Goal: Task Accomplishment & Management: Use online tool/utility

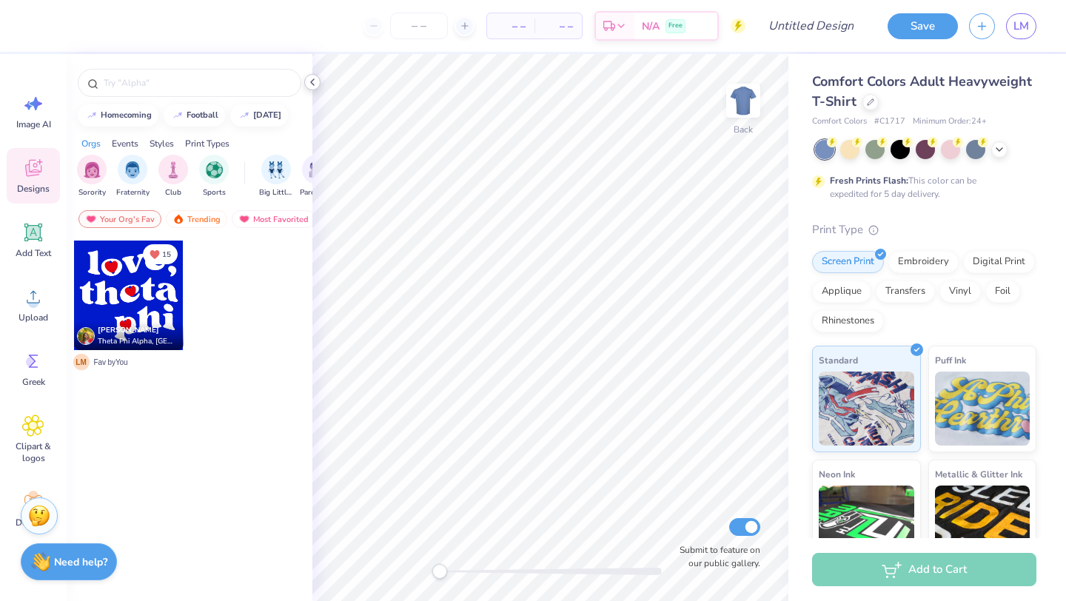
click at [314, 84] on icon at bounding box center [312, 82] width 12 height 12
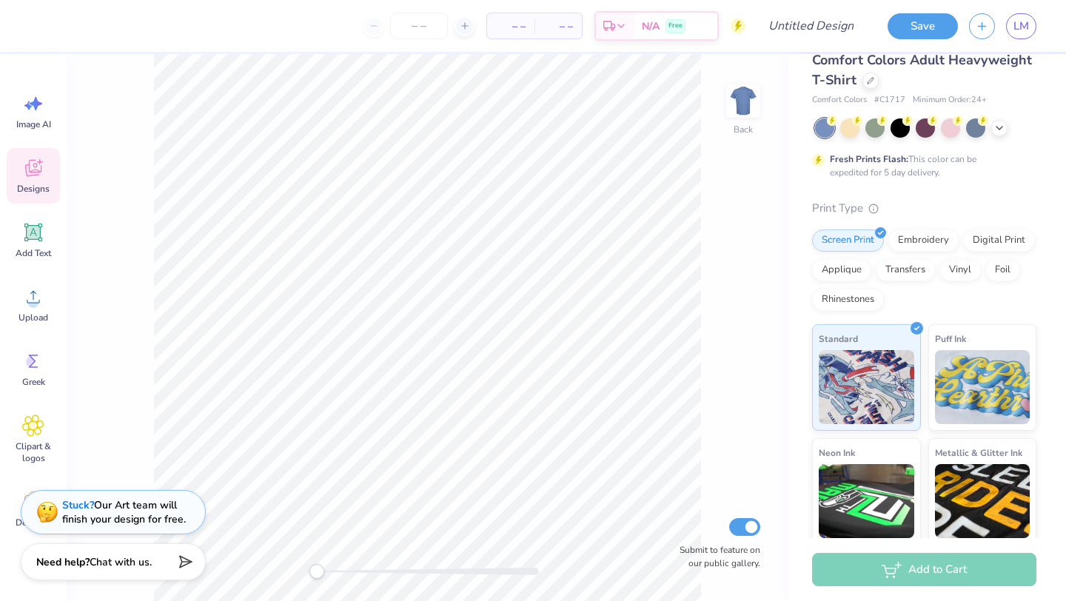
scroll to position [12, 0]
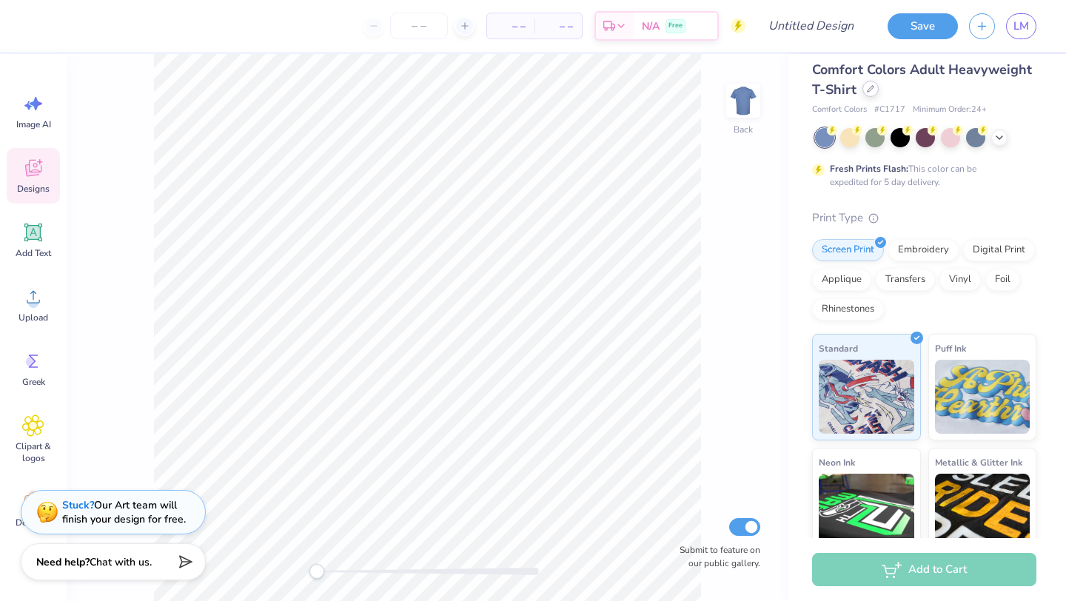
click at [867, 84] on div at bounding box center [870, 89] width 16 height 16
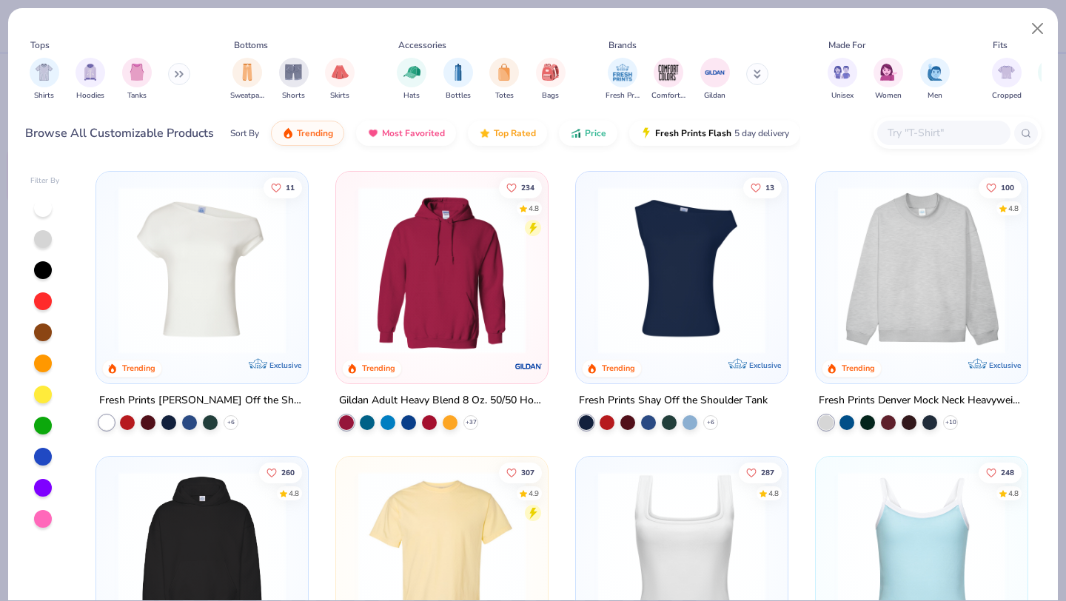
click at [172, 78] on button at bounding box center [179, 74] width 22 height 22
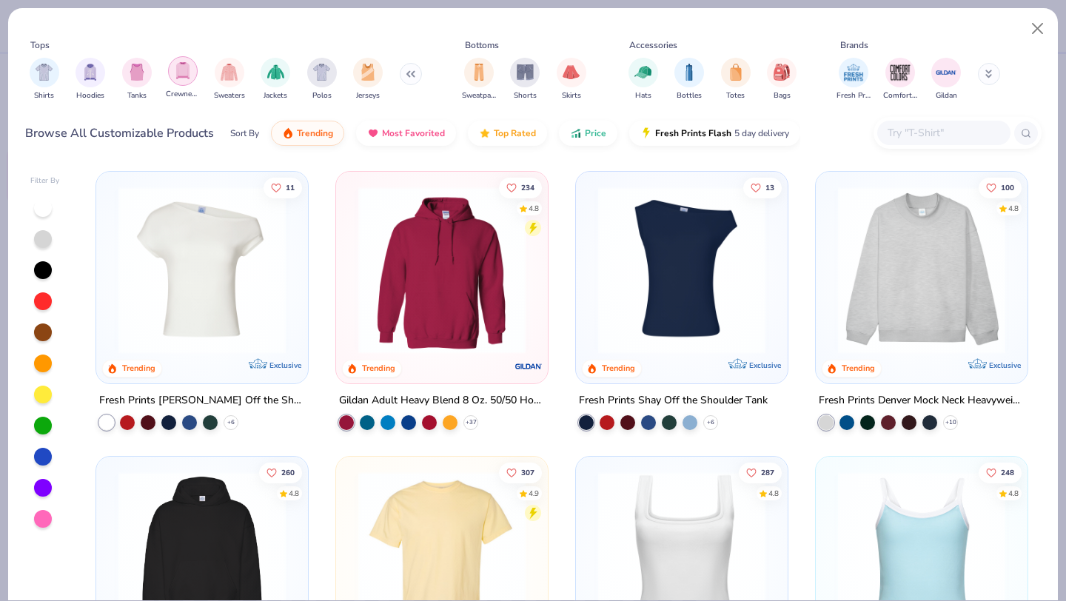
click at [190, 76] on div "filter for Crewnecks" at bounding box center [183, 71] width 30 height 30
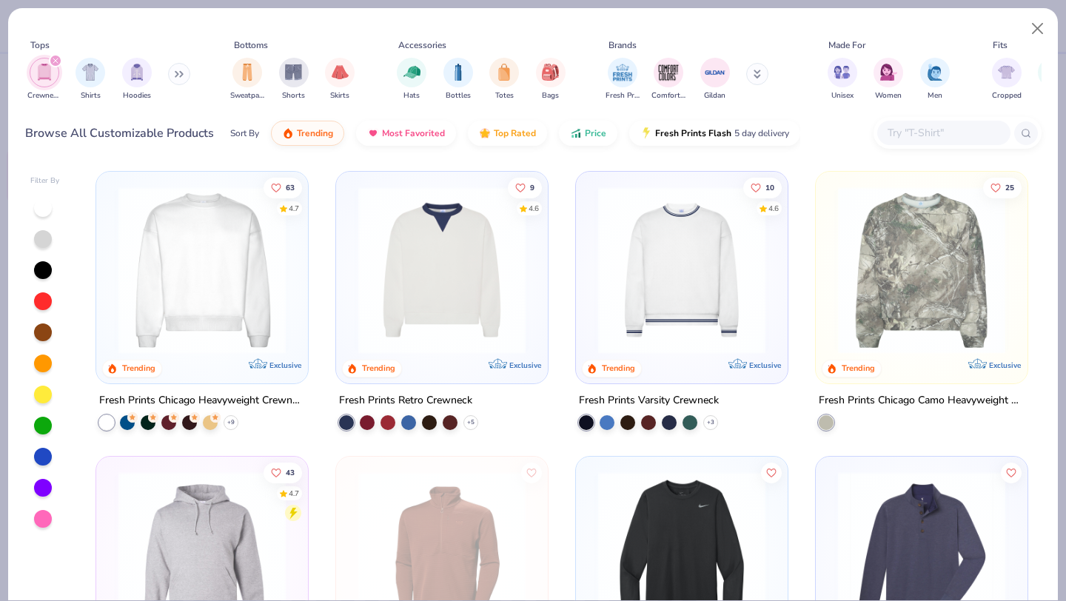
click at [218, 255] on img at bounding box center [202, 269] width 182 height 167
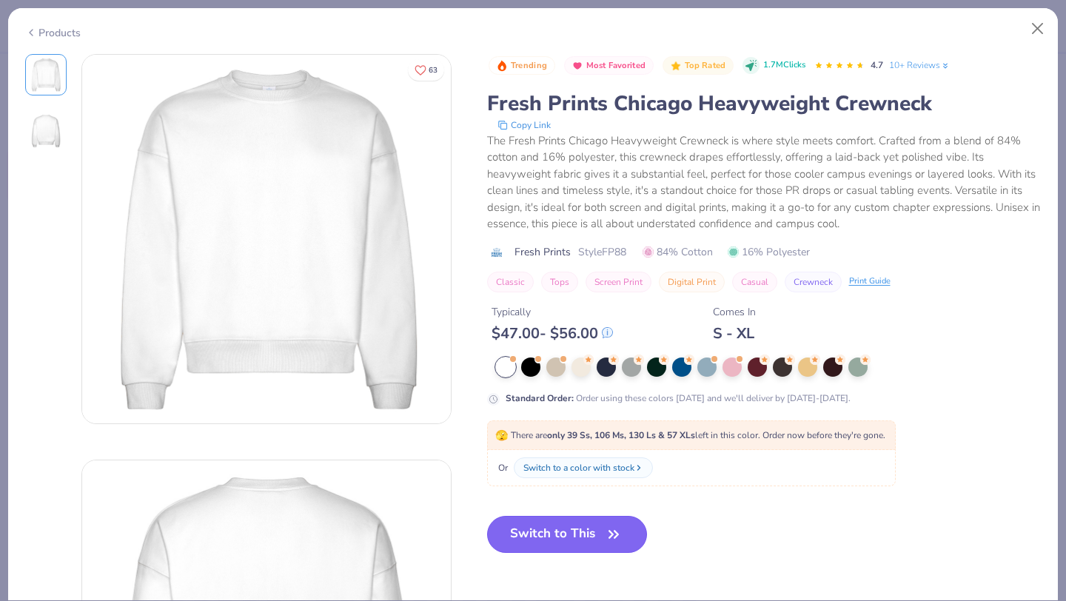
click at [574, 548] on button "Switch to This" at bounding box center [567, 534] width 161 height 37
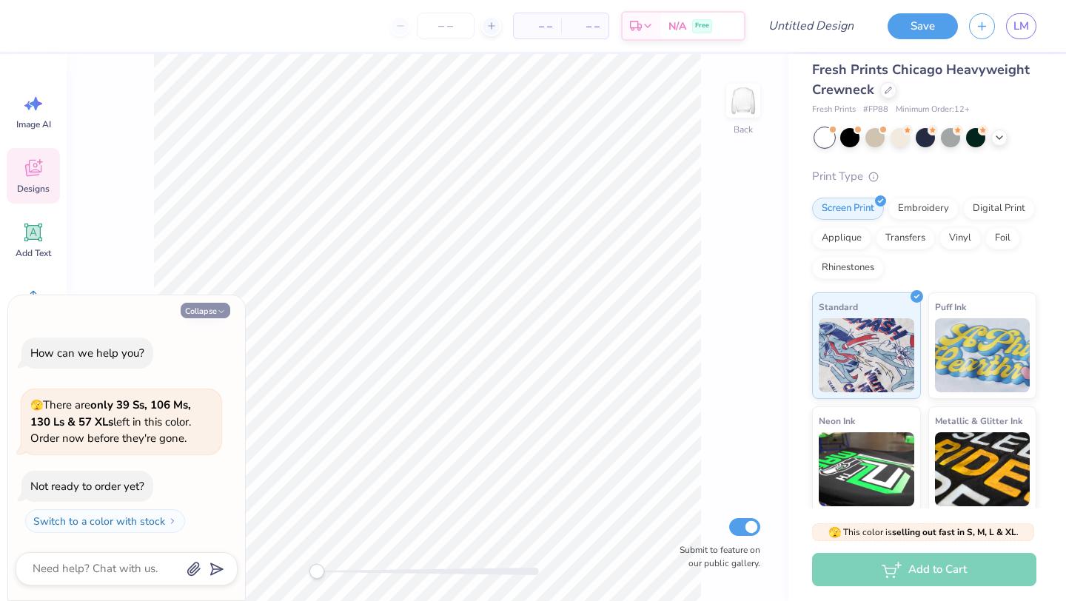
click at [205, 309] on button "Collapse" at bounding box center [206, 311] width 50 height 16
type textarea "x"
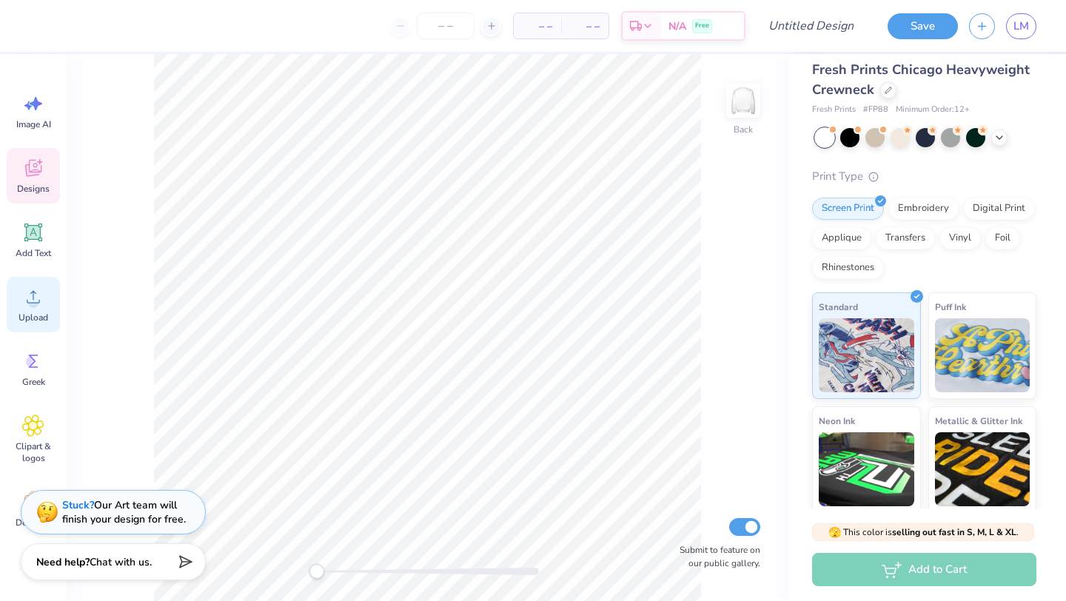
click at [37, 302] on circle at bounding box center [33, 302] width 10 height 10
click at [39, 303] on icon at bounding box center [33, 297] width 22 height 22
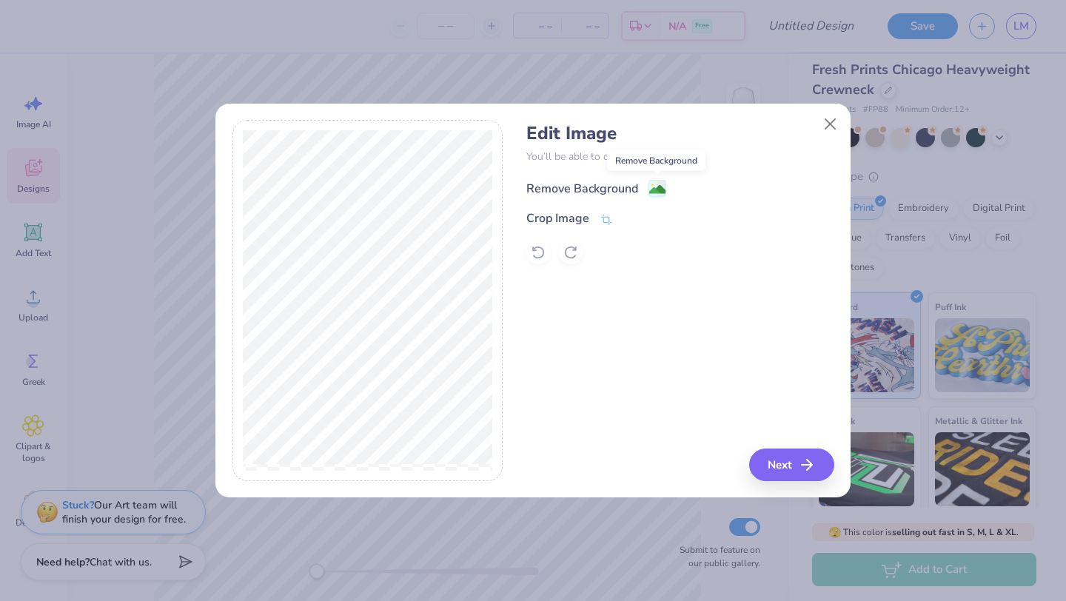
click at [658, 181] on g at bounding box center [658, 189] width 18 height 18
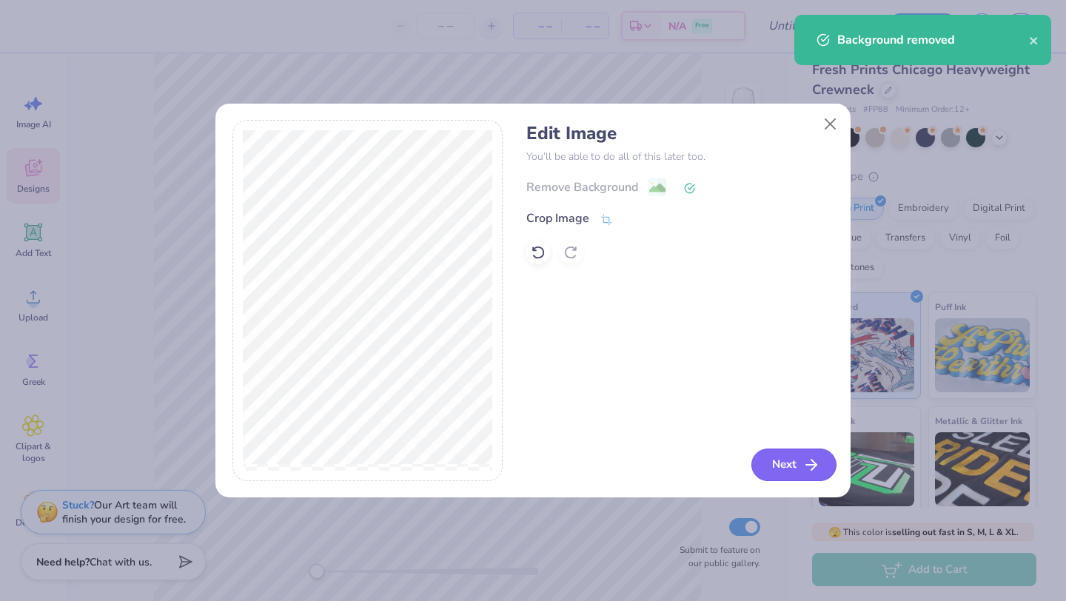
click at [800, 460] on button "Next" at bounding box center [793, 464] width 85 height 33
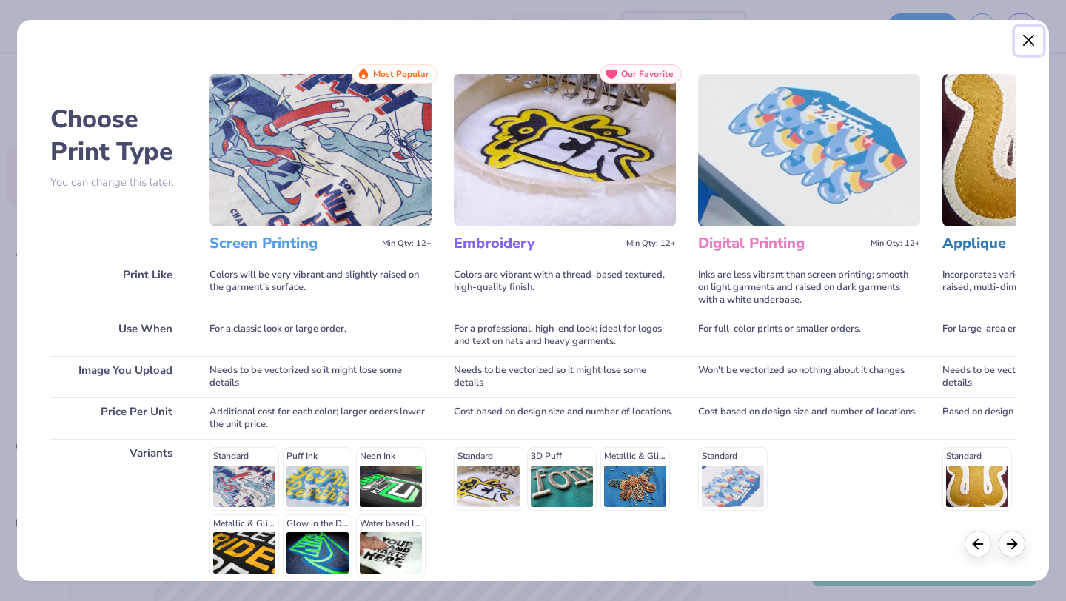
click at [1018, 39] on button "Close" at bounding box center [1029, 41] width 28 height 28
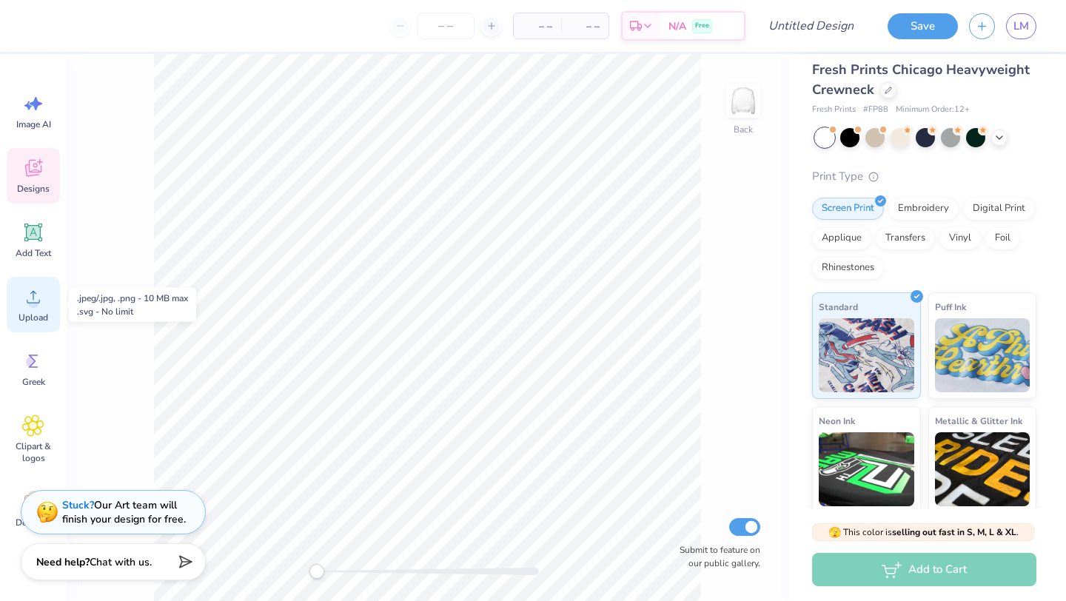
click at [29, 295] on icon at bounding box center [33, 297] width 22 height 22
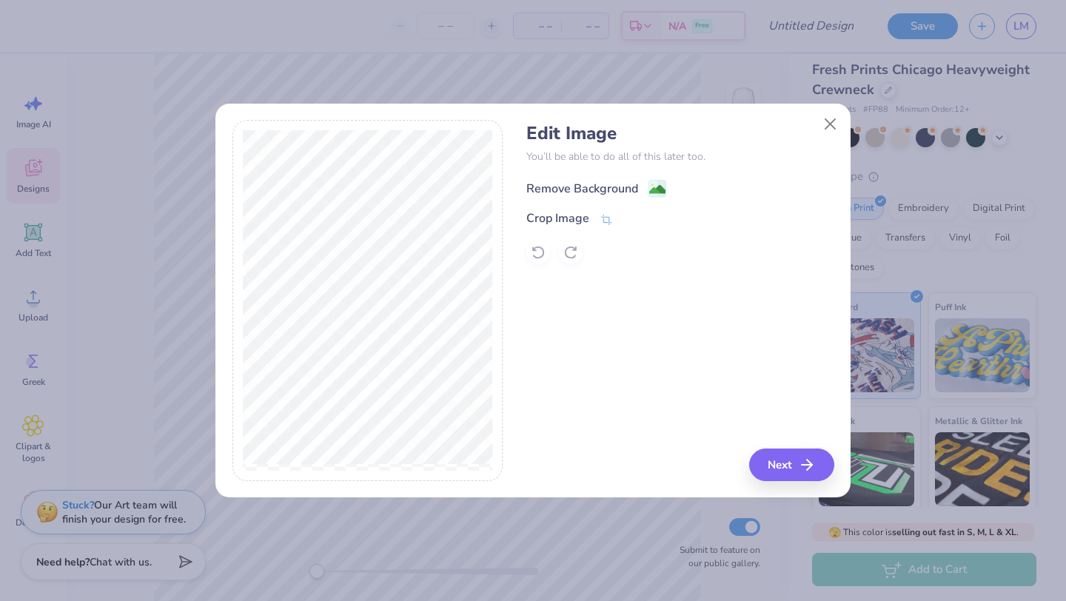
click at [628, 189] on div "Remove Background" at bounding box center [582, 189] width 112 height 18
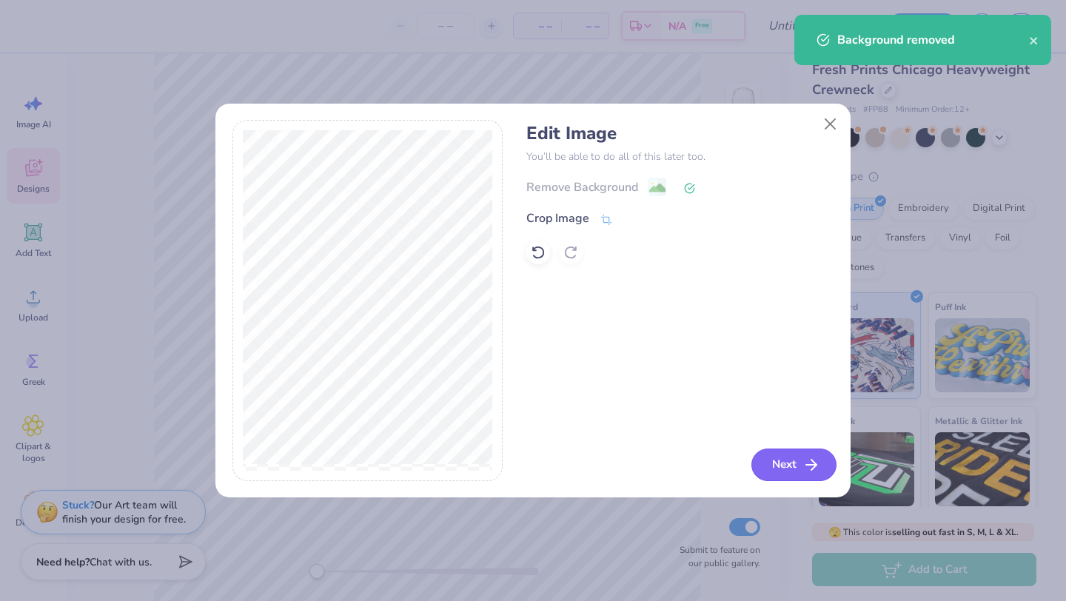
click at [792, 466] on button "Next" at bounding box center [793, 464] width 85 height 33
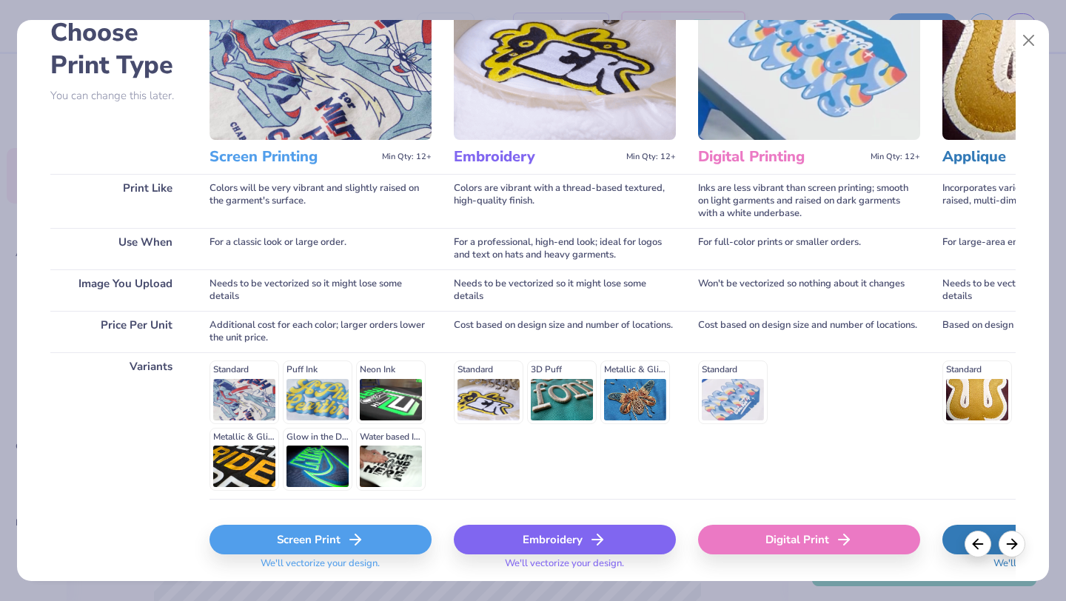
click at [341, 538] on div "Screen Print" at bounding box center [320, 540] width 222 height 30
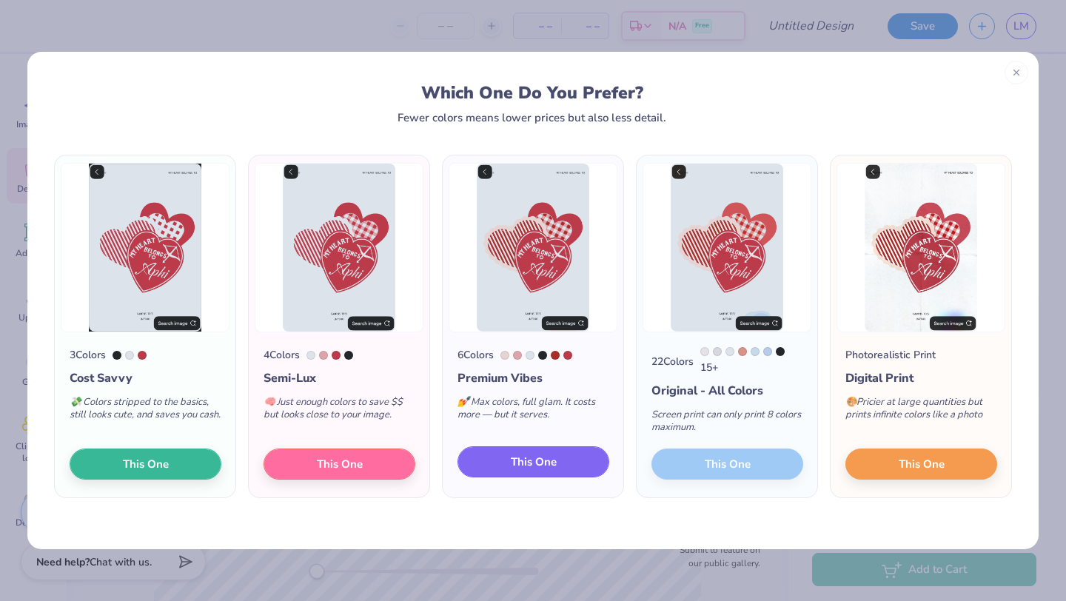
click at [537, 454] on button "This One" at bounding box center [533, 461] width 152 height 31
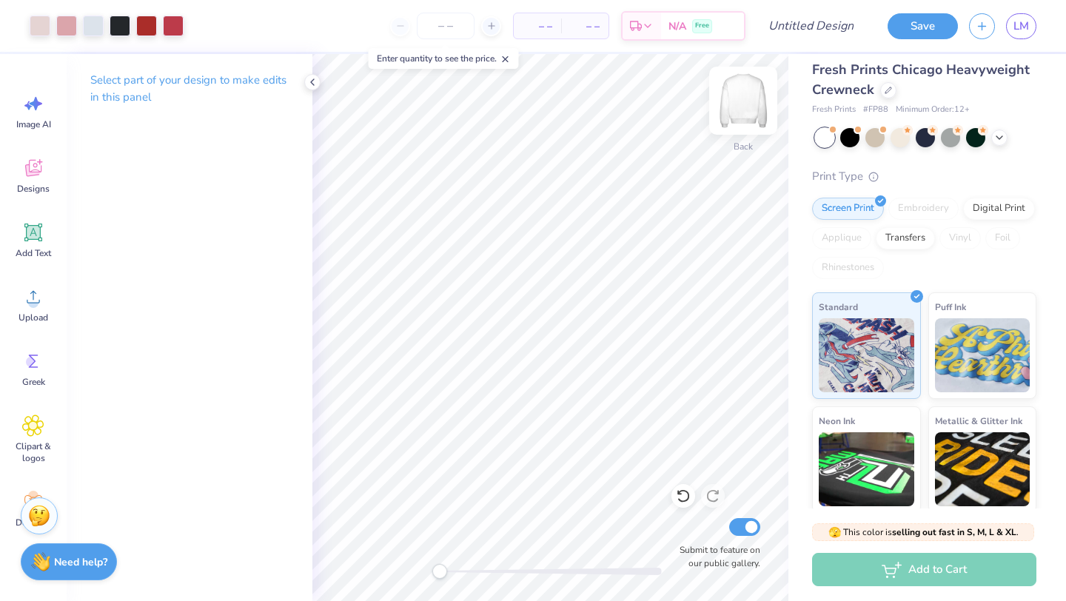
click at [743, 98] on img at bounding box center [742, 100] width 59 height 59
click at [744, 98] on img at bounding box center [742, 100] width 59 height 59
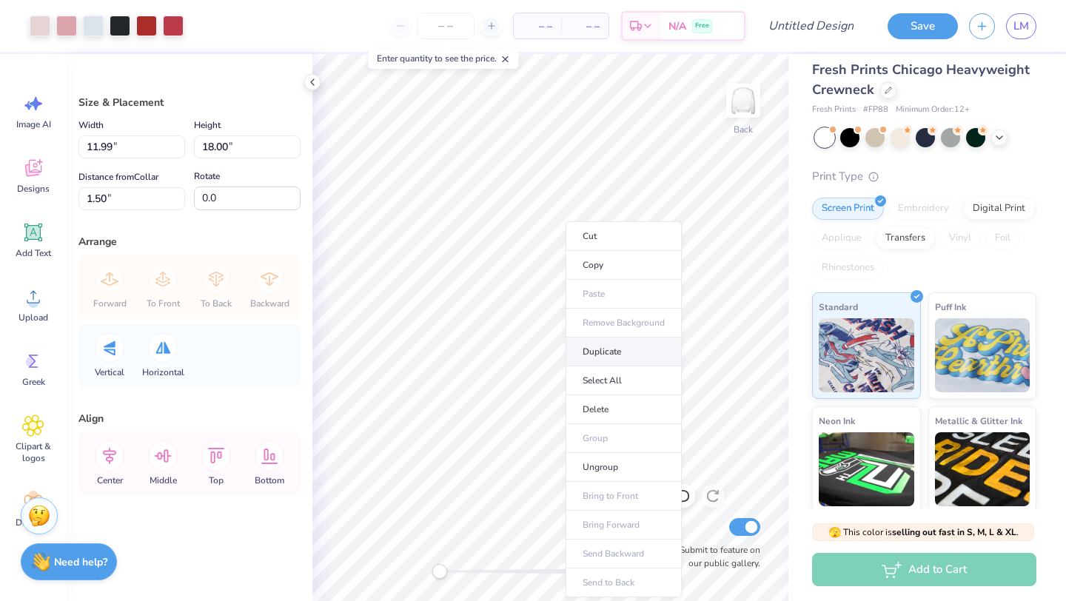
click at [593, 349] on li "Duplicate" at bounding box center [623, 351] width 116 height 29
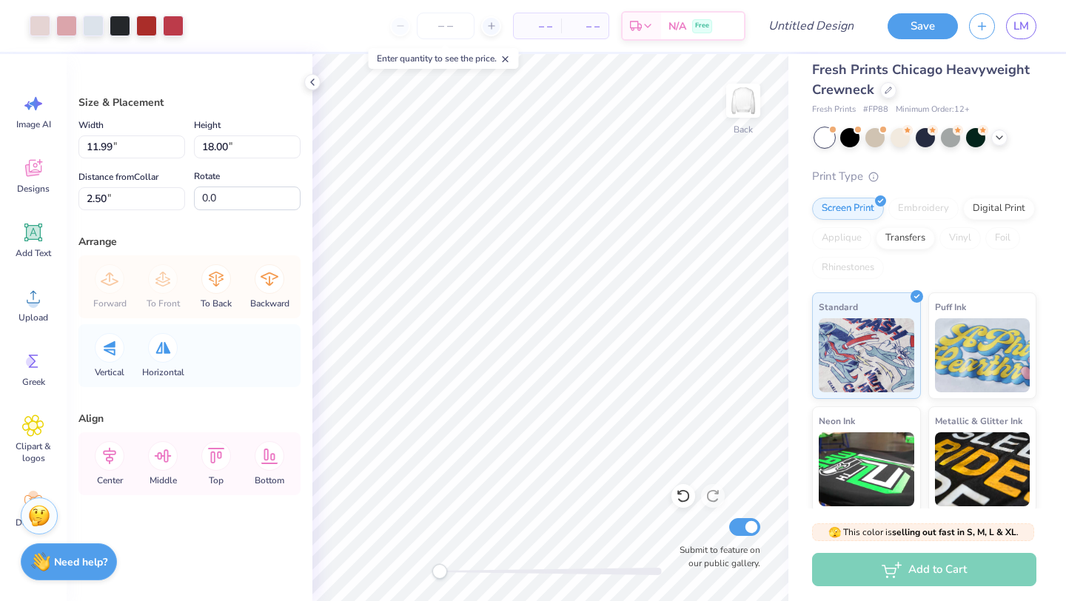
type input "2.50"
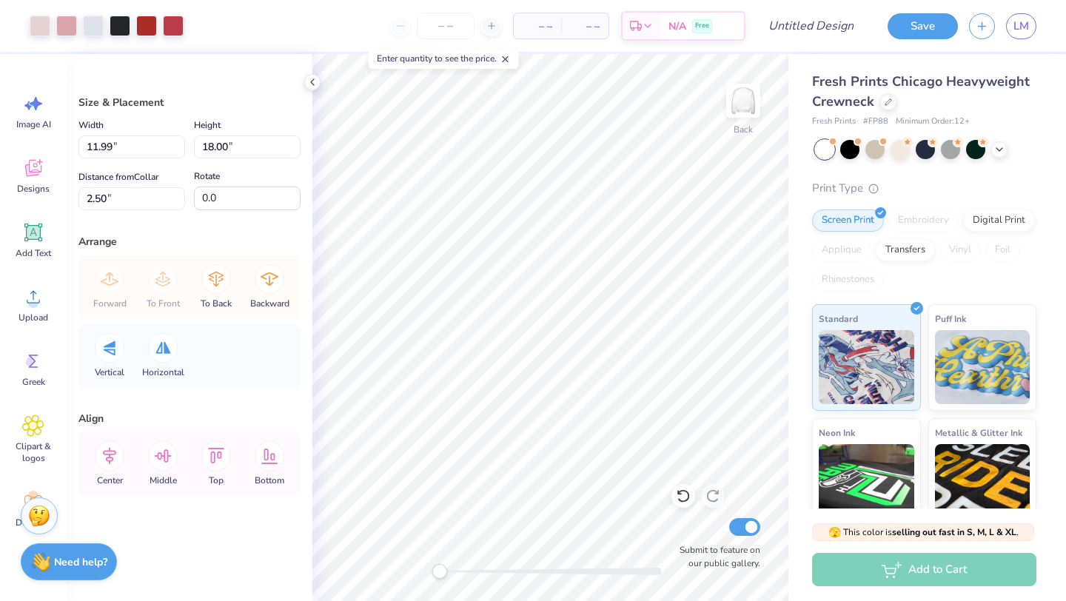
scroll to position [12, 0]
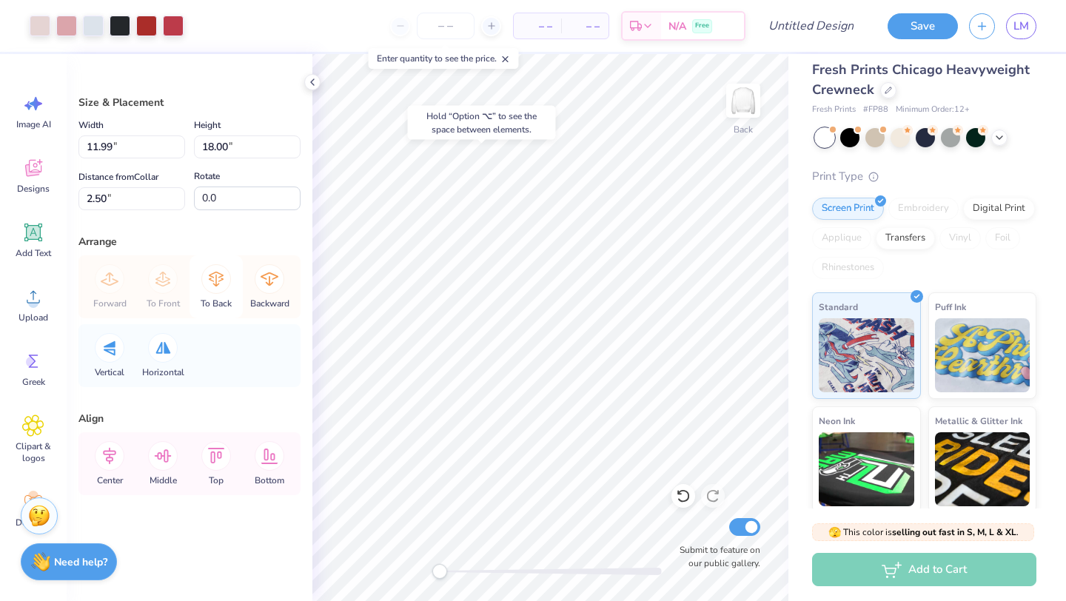
click at [228, 292] on div "To Back" at bounding box center [215, 286] width 53 height 63
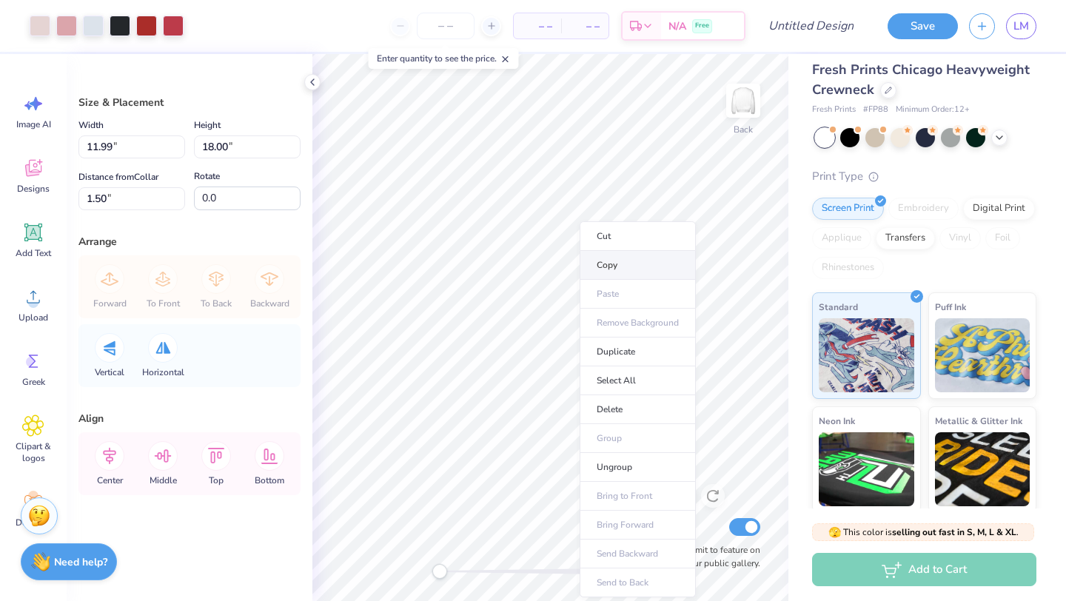
click at [608, 263] on li "Copy" at bounding box center [637, 265] width 116 height 29
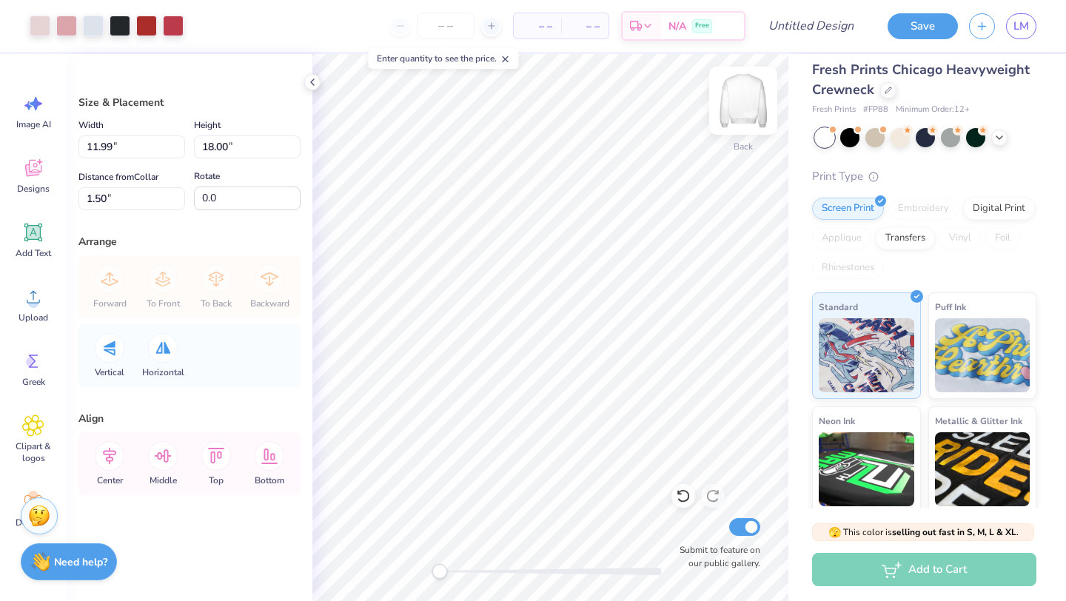
click at [738, 95] on img at bounding box center [742, 100] width 59 height 59
click at [742, 111] on img at bounding box center [742, 100] width 59 height 59
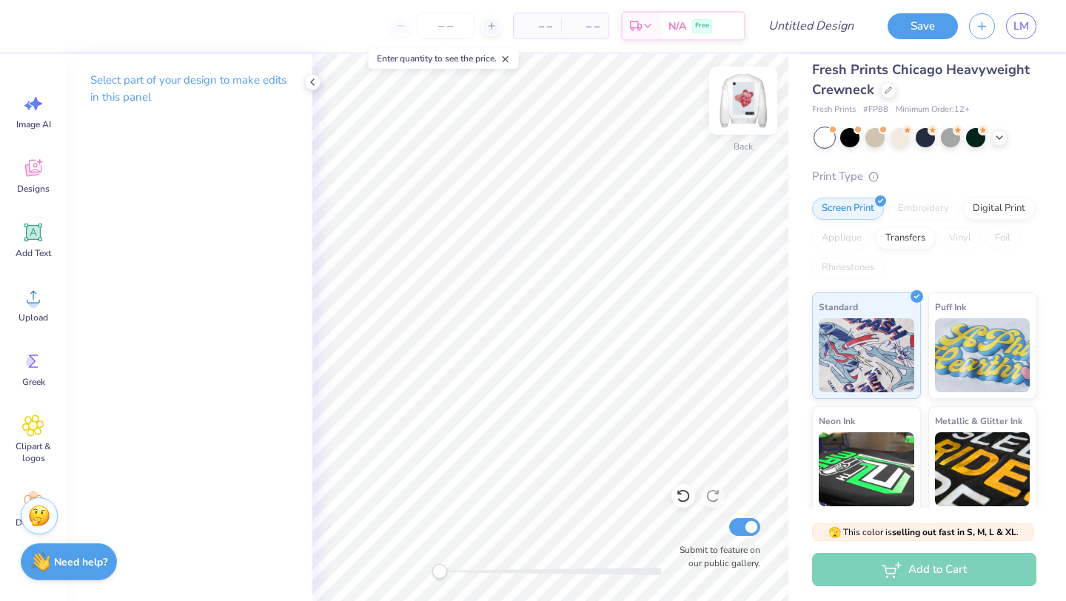
click at [741, 92] on img at bounding box center [742, 100] width 59 height 59
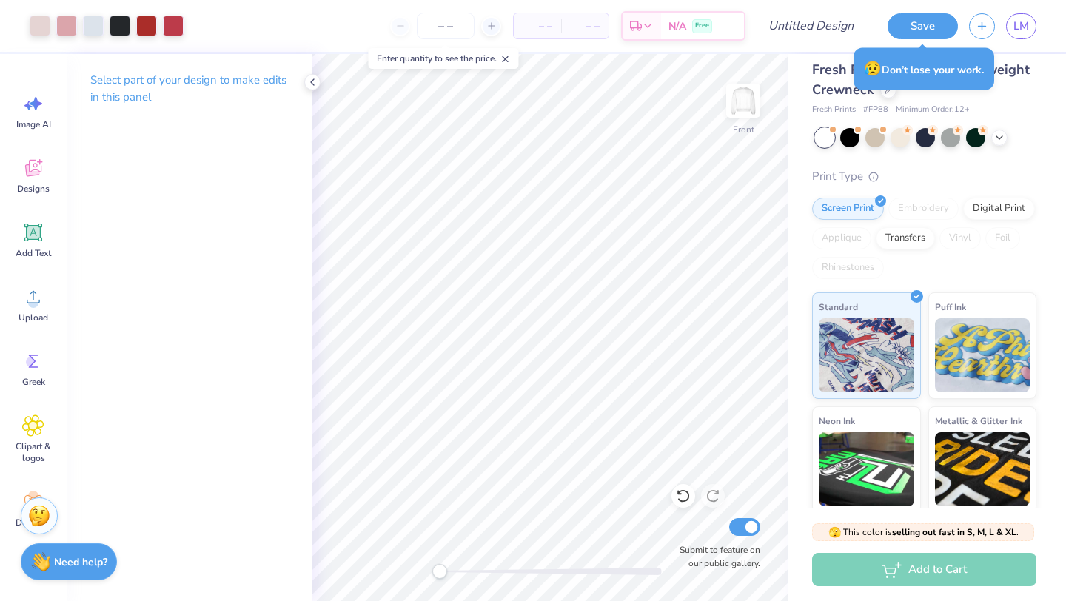
click at [740, 89] on img at bounding box center [743, 101] width 30 height 30
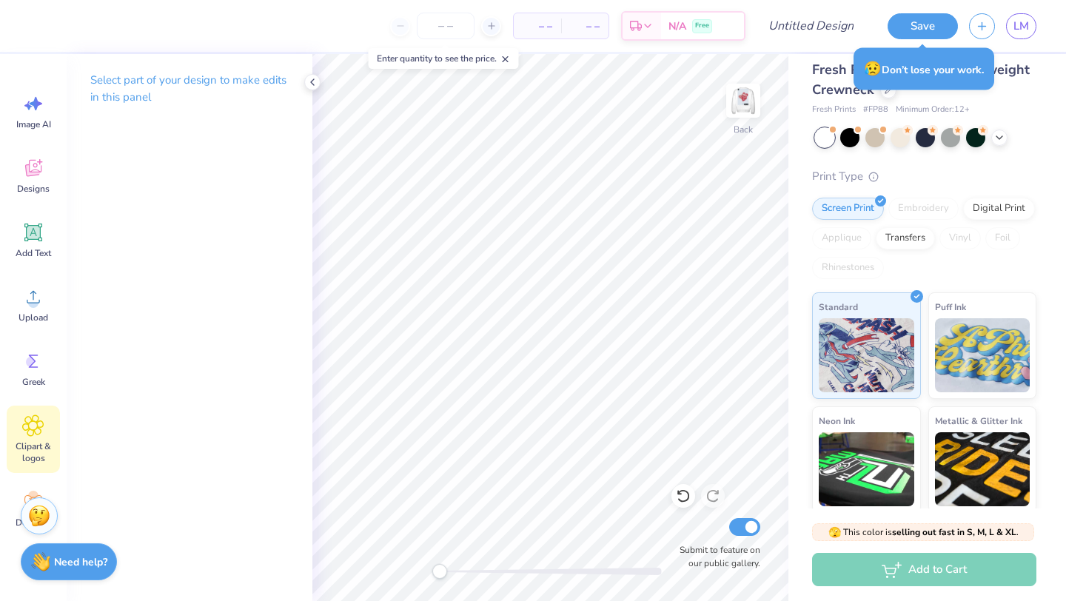
click at [31, 434] on icon at bounding box center [32, 425] width 21 height 22
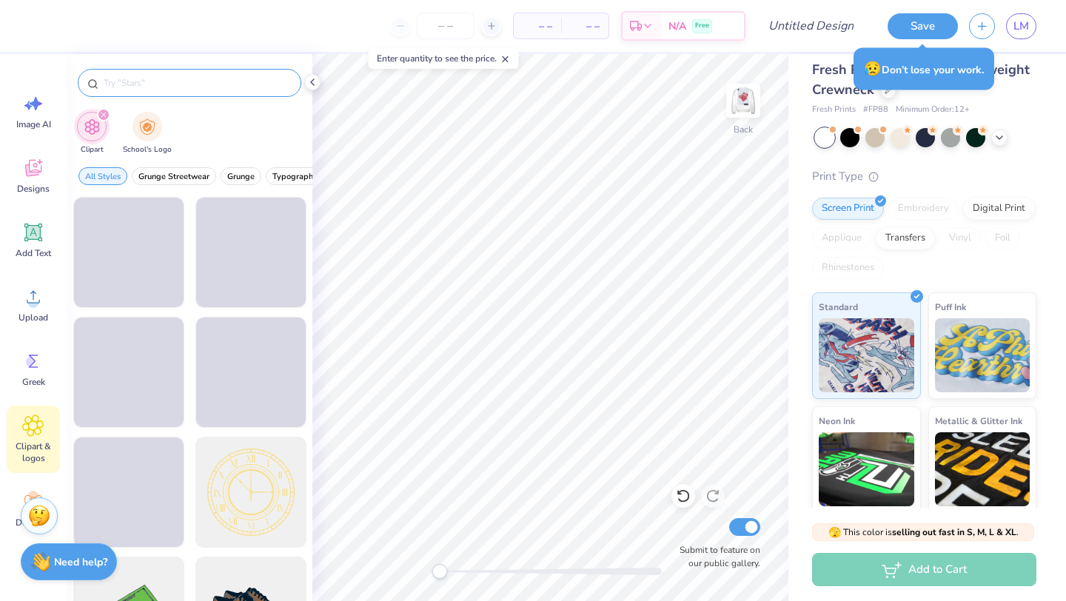
click at [188, 75] on input "text" at bounding box center [196, 82] width 189 height 15
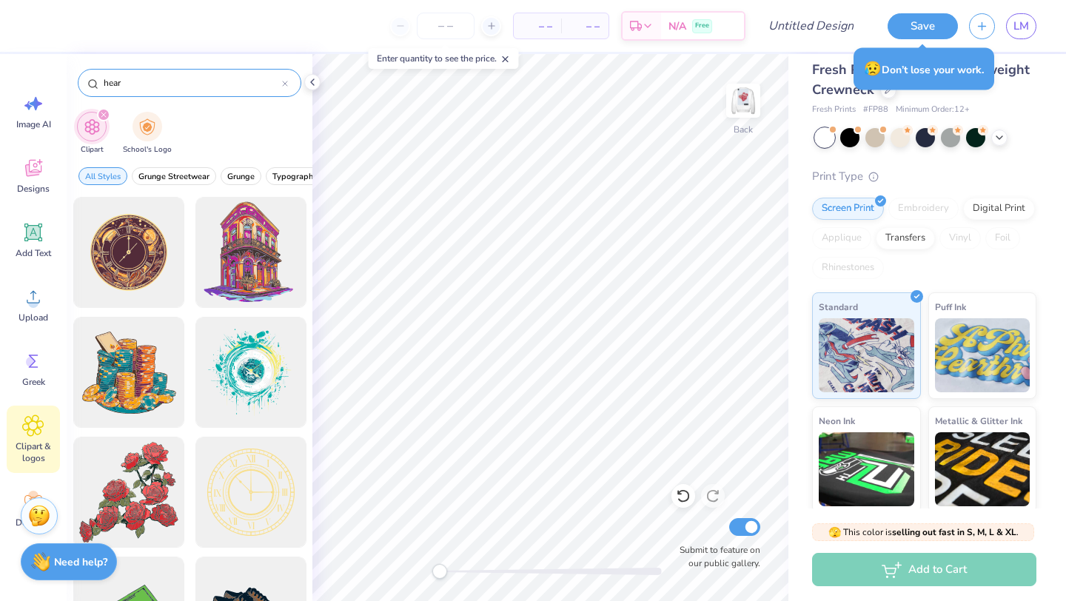
type input "heart"
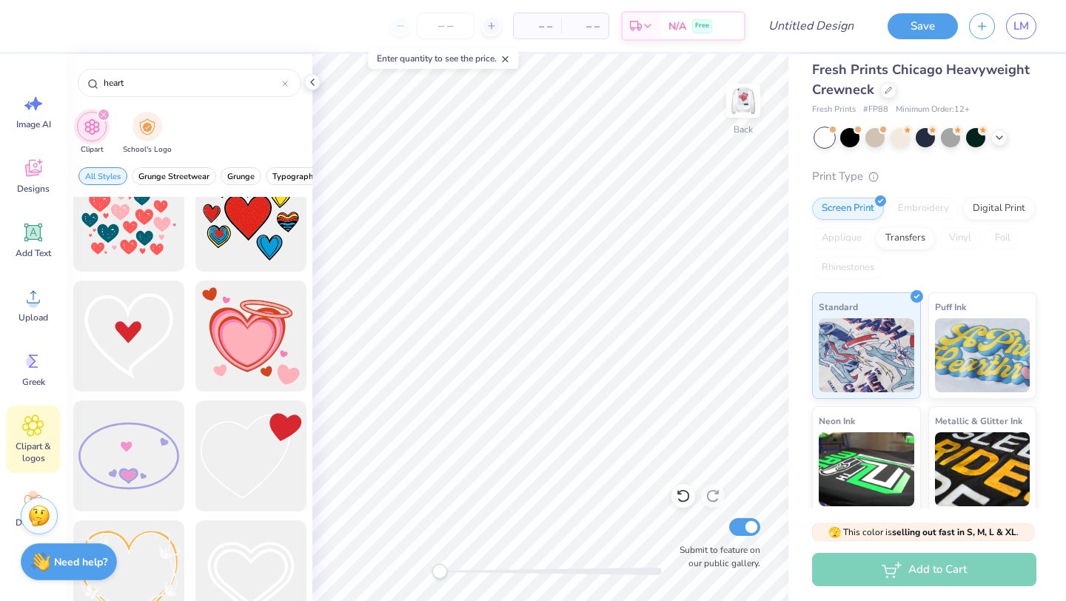
scroll to position [3397, 0]
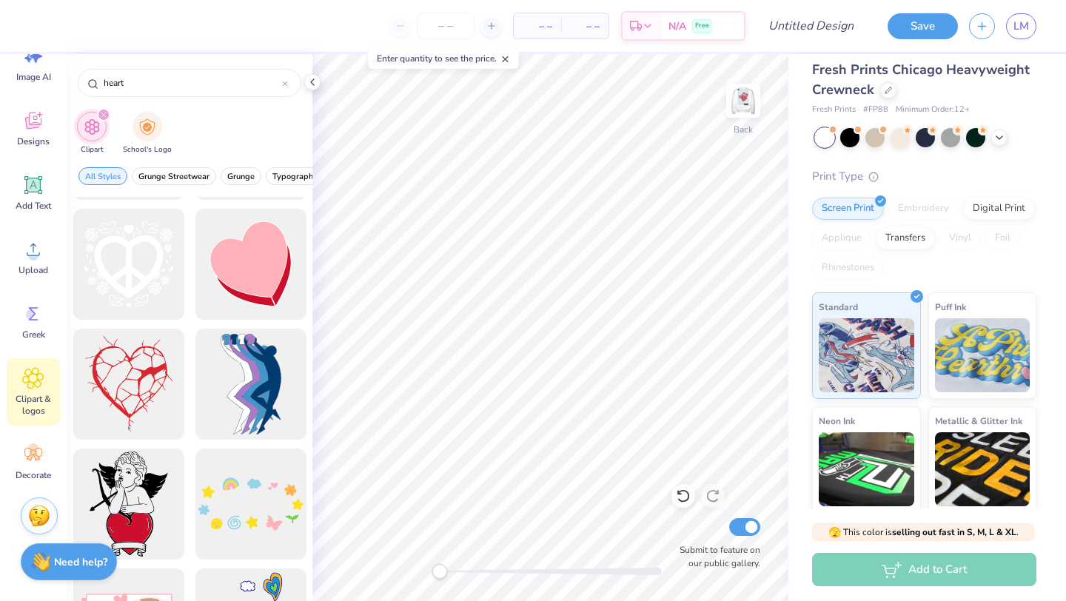
scroll to position [10054, 0]
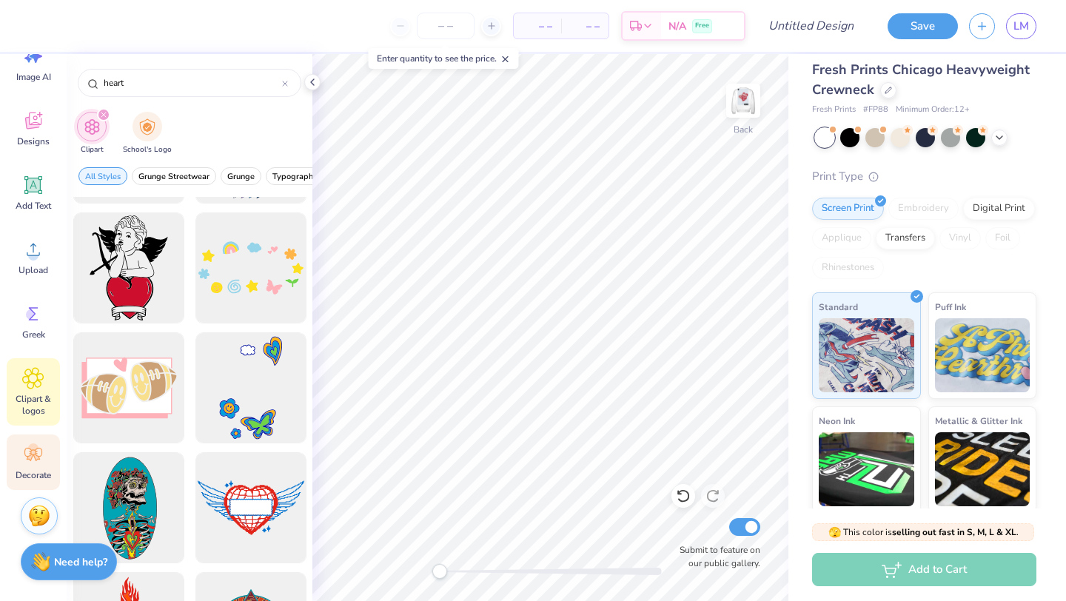
type input "heart"
click at [41, 454] on icon at bounding box center [33, 454] width 18 height 13
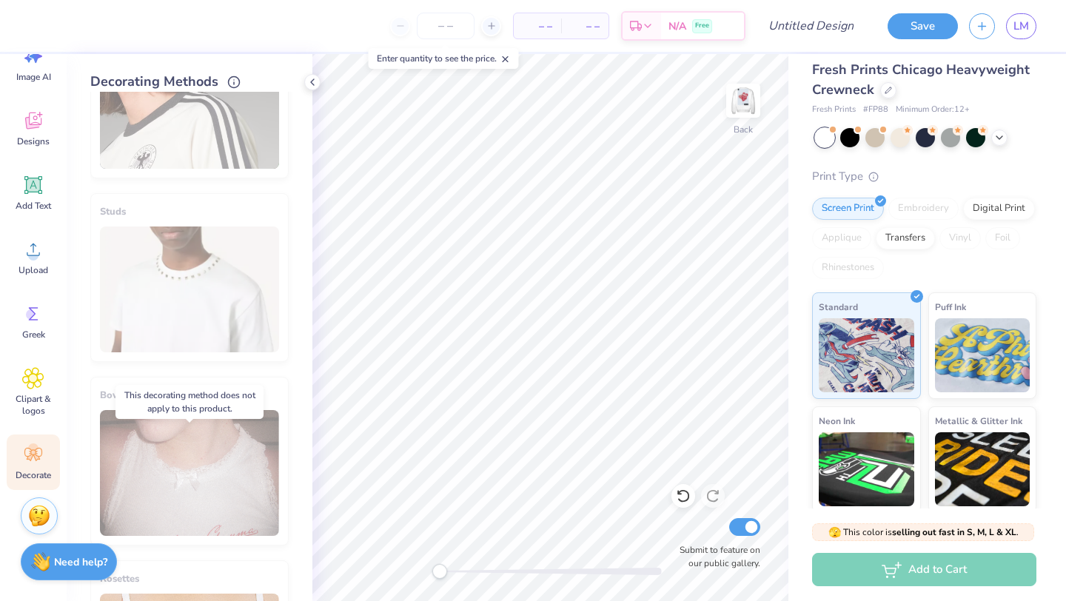
scroll to position [0, 0]
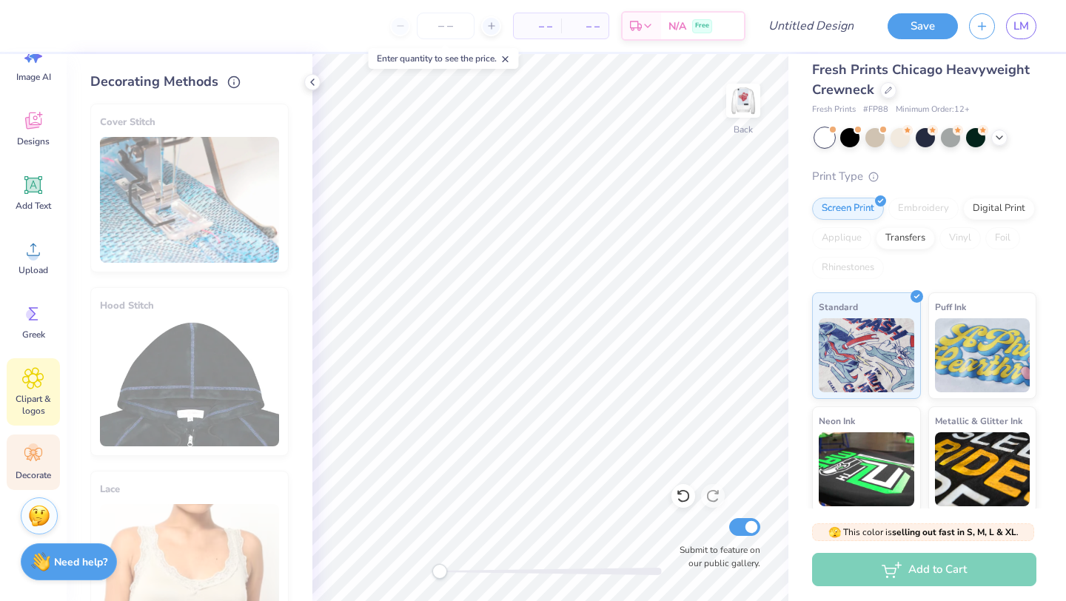
click at [36, 382] on icon at bounding box center [32, 378] width 21 height 22
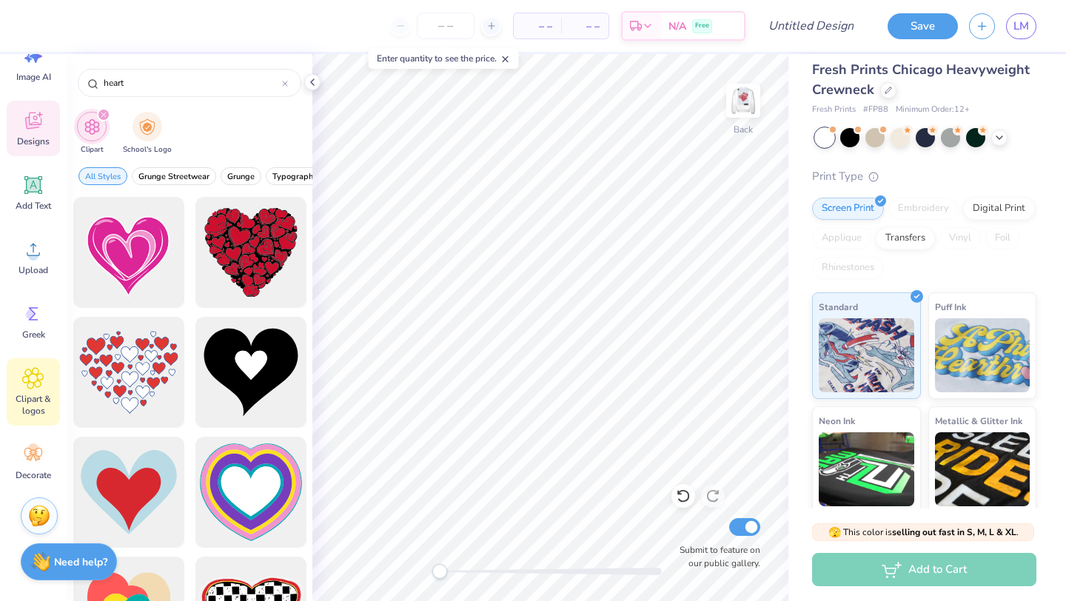
click at [38, 129] on icon at bounding box center [33, 121] width 22 height 22
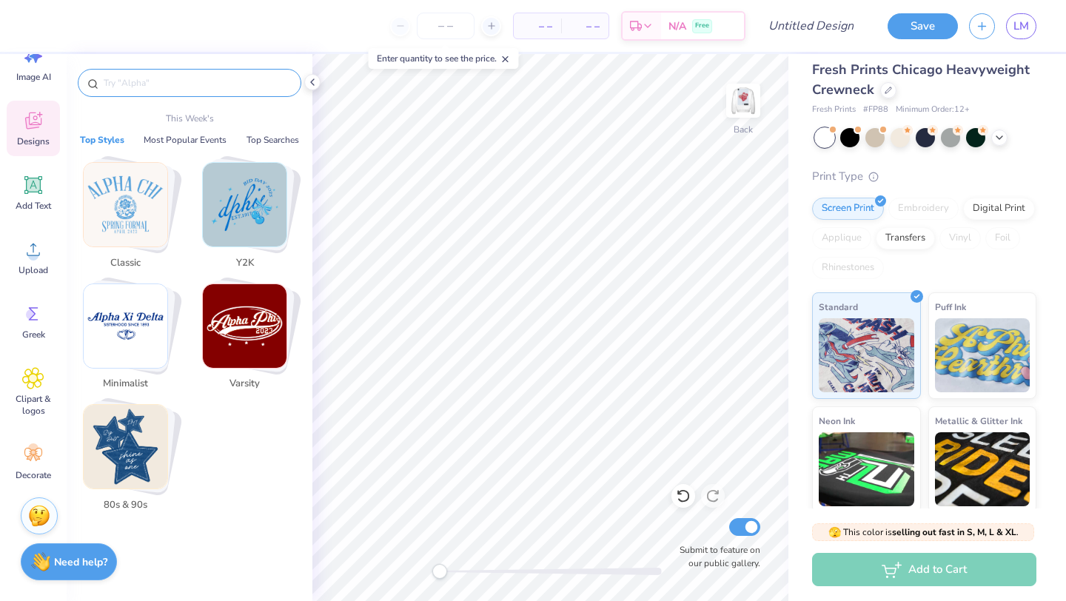
click at [191, 76] on input "text" at bounding box center [196, 82] width 189 height 15
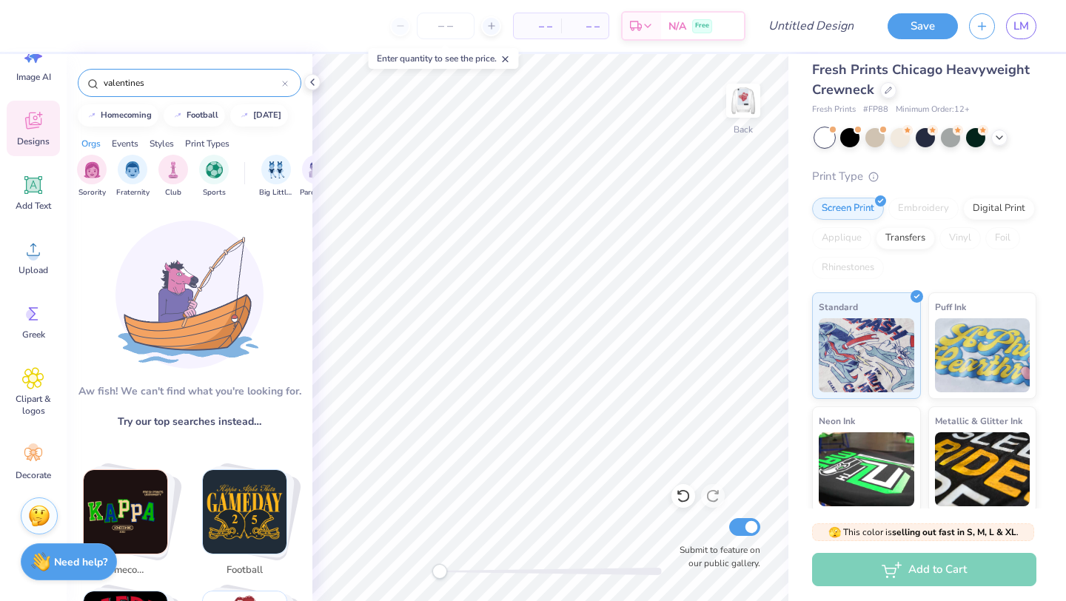
click at [187, 78] on input "valentines" at bounding box center [192, 82] width 180 height 15
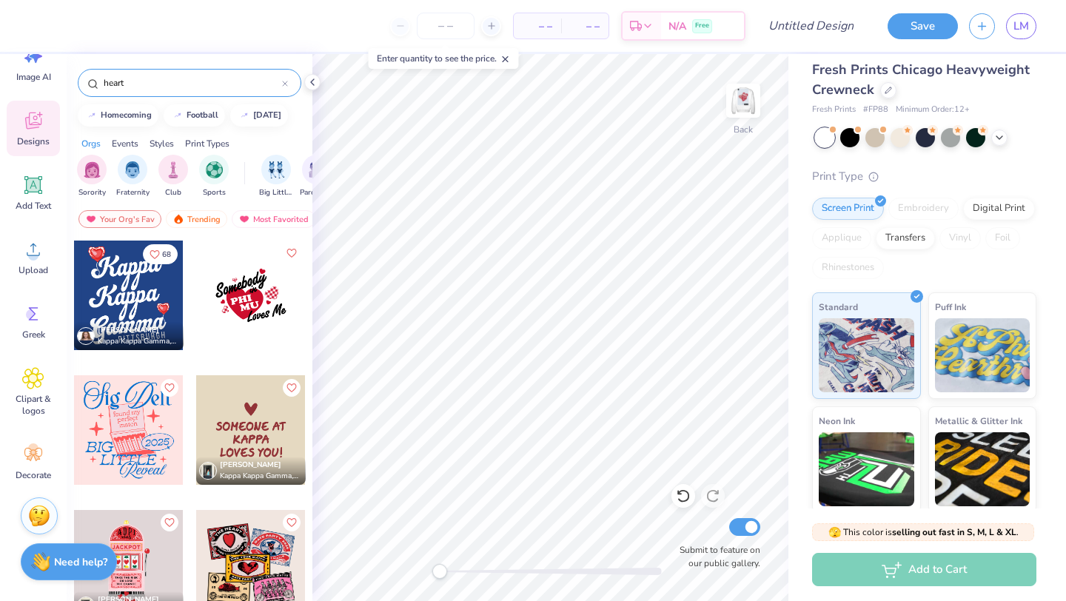
type input "heart"
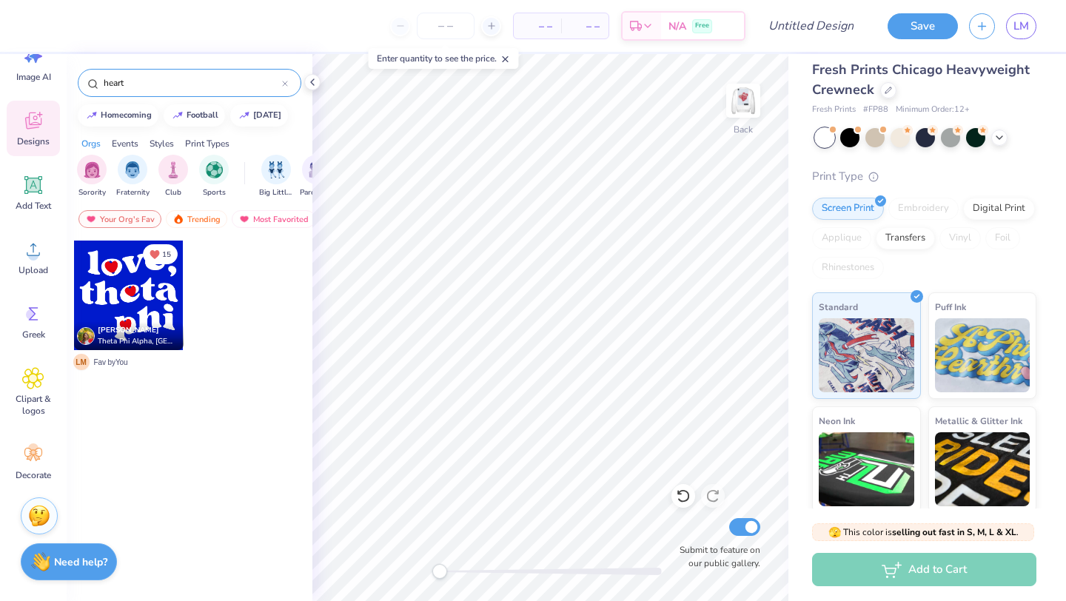
click at [184, 75] on input "heart" at bounding box center [192, 82] width 180 height 15
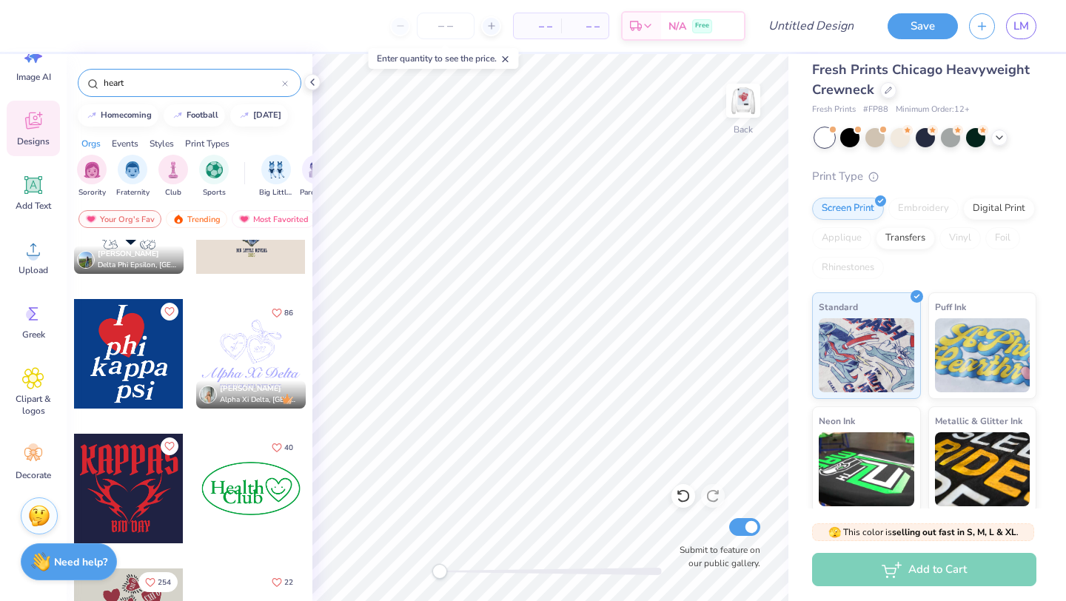
scroll to position [358, 0]
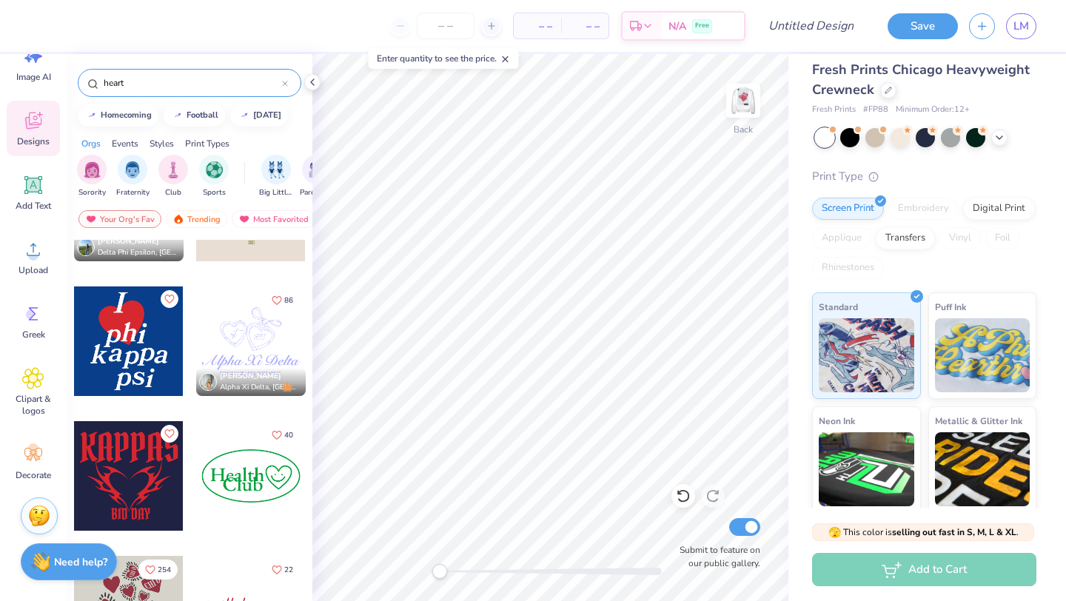
click at [238, 337] on div at bounding box center [251, 341] width 110 height 110
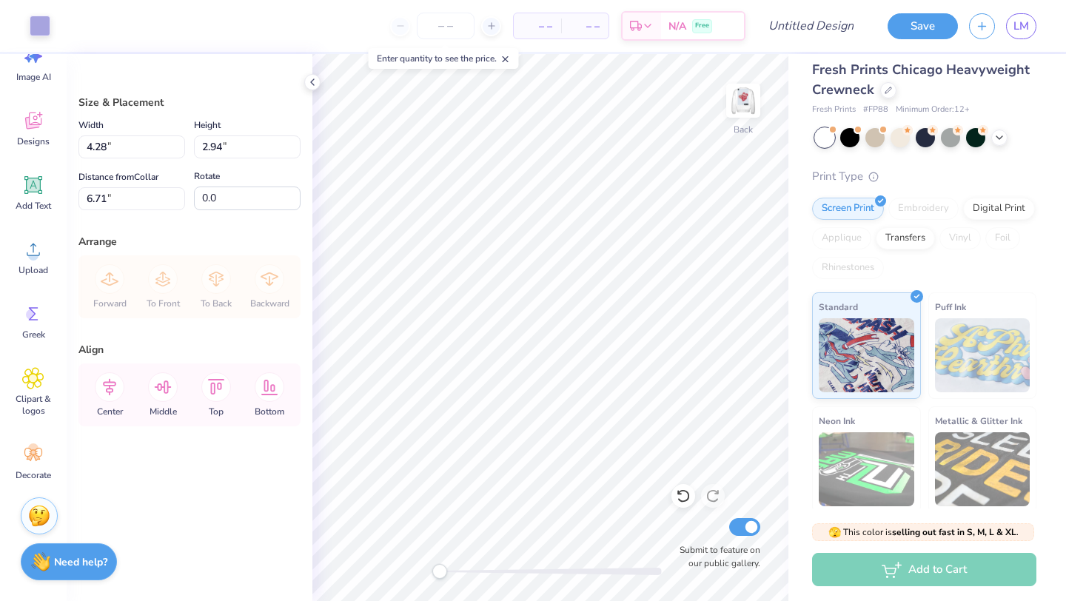
type input "4.28"
type input "2.94"
type input "6.71"
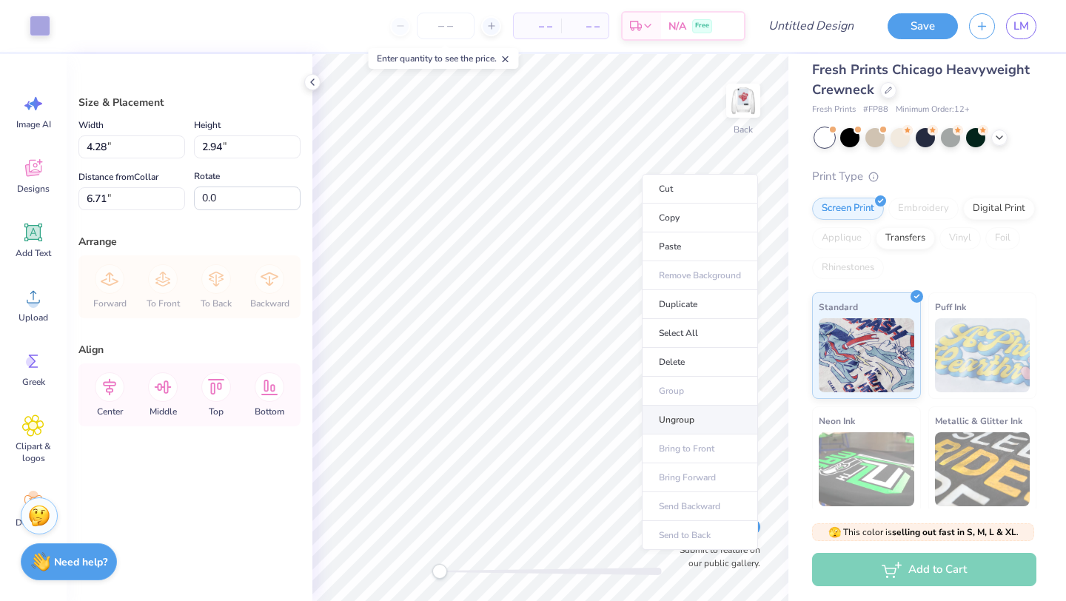
click at [678, 414] on li "Ungroup" at bounding box center [700, 420] width 116 height 29
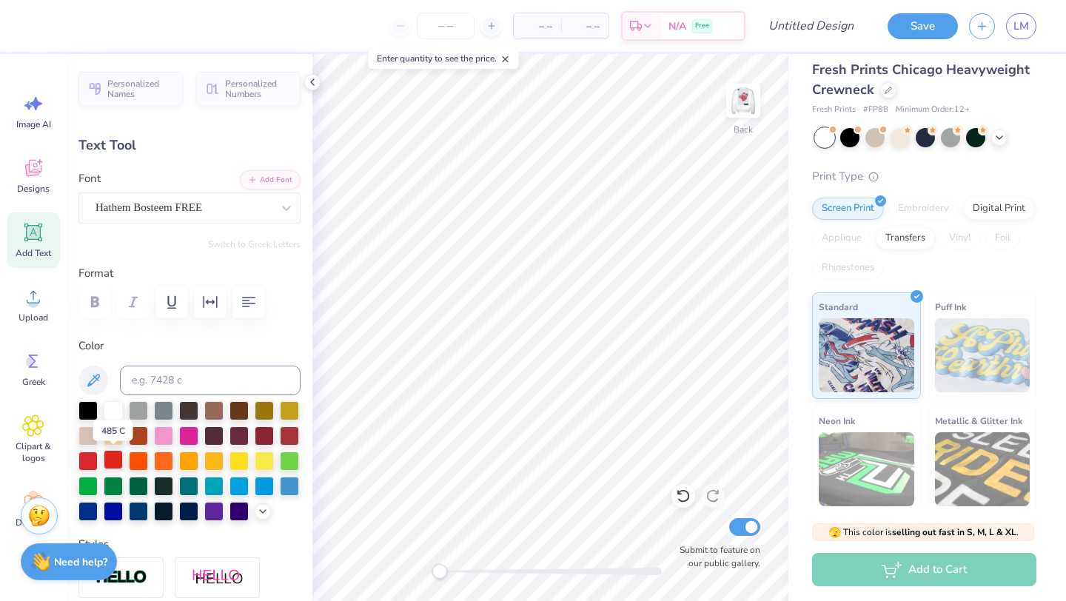
click at [106, 460] on div at bounding box center [113, 459] width 19 height 19
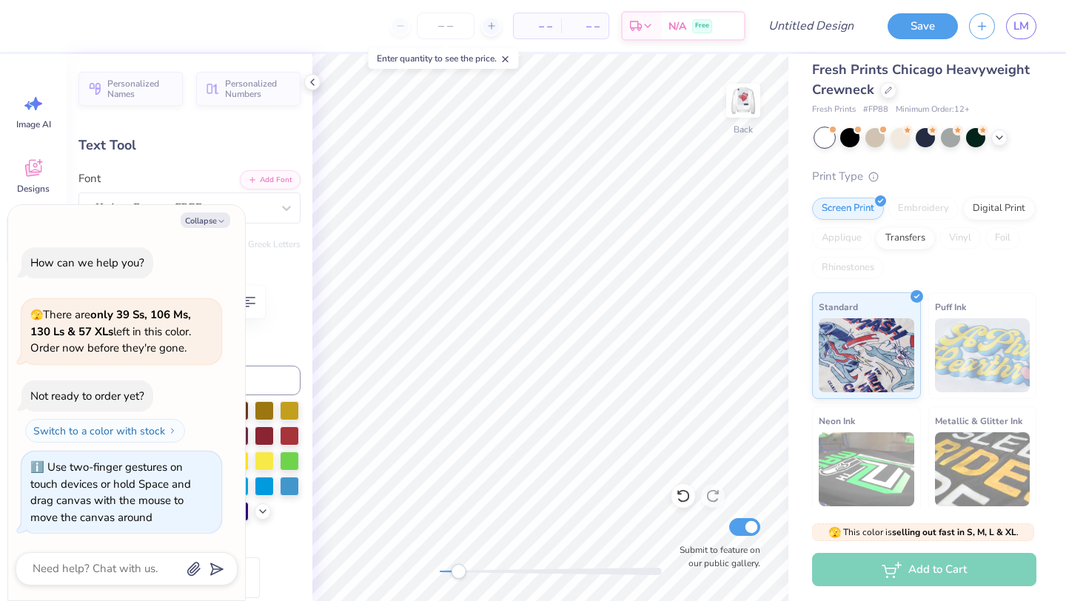
click at [458, 559] on div "Back Submit to feature on our public gallery." at bounding box center [550, 327] width 476 height 547
drag, startPoint x: 457, startPoint y: 572, endPoint x: 548, endPoint y: 570, distance: 90.3
click at [548, 570] on div "Accessibility label" at bounding box center [547, 571] width 15 height 15
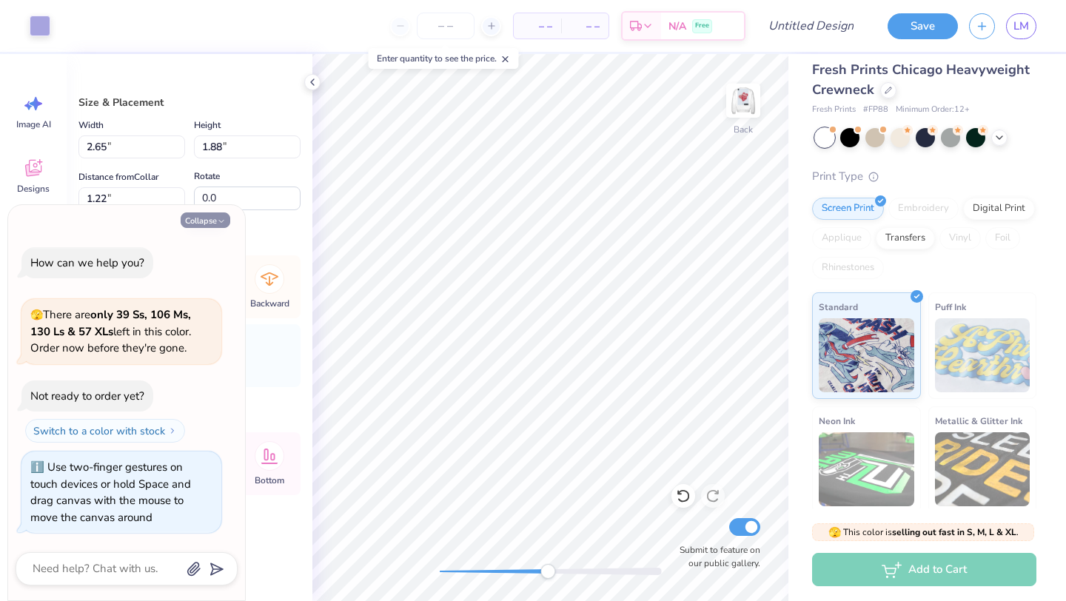
click at [221, 220] on icon "button" at bounding box center [221, 221] width 9 height 9
type textarea "x"
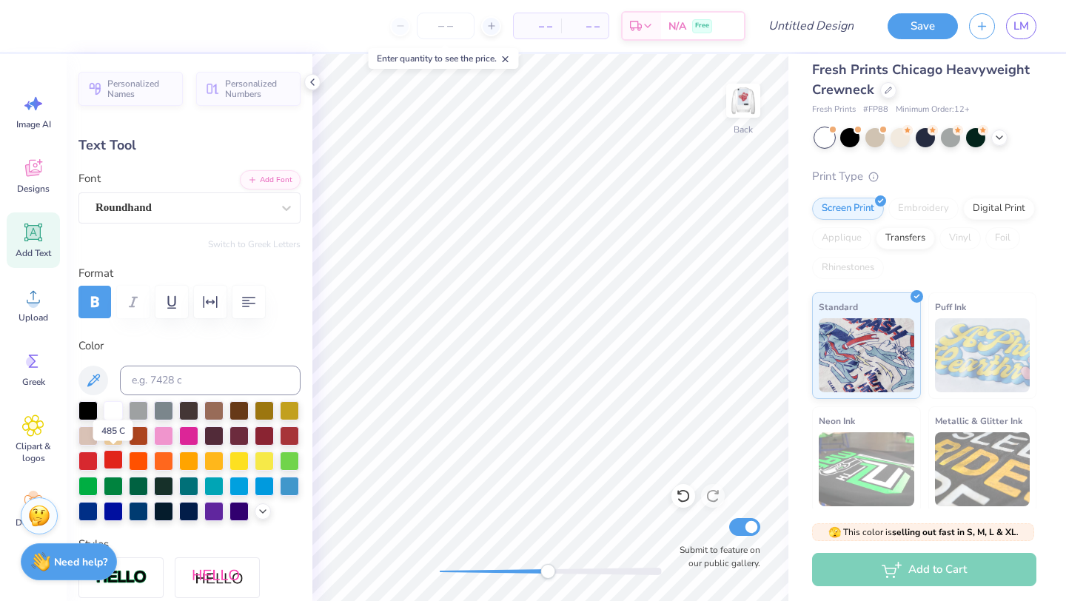
click at [115, 455] on div at bounding box center [113, 459] width 19 height 19
type input "2.68"
type input "0.15"
type input "4.02"
click at [113, 460] on div at bounding box center [113, 459] width 19 height 19
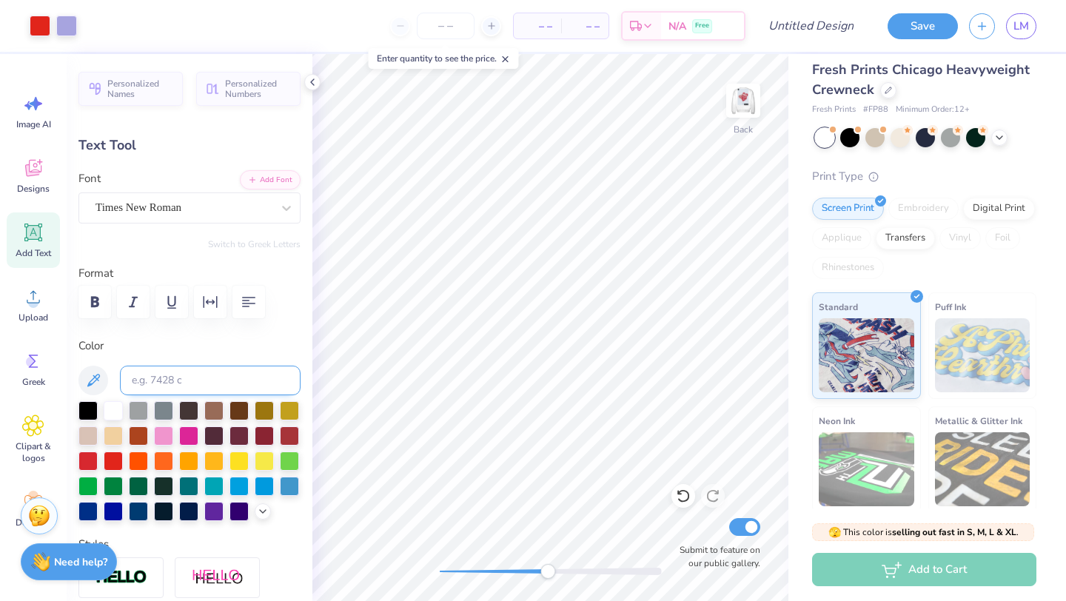
type input "0.56"
type input "0.44"
type input "2.13"
click at [110, 460] on div at bounding box center [113, 459] width 19 height 19
type input "0.52"
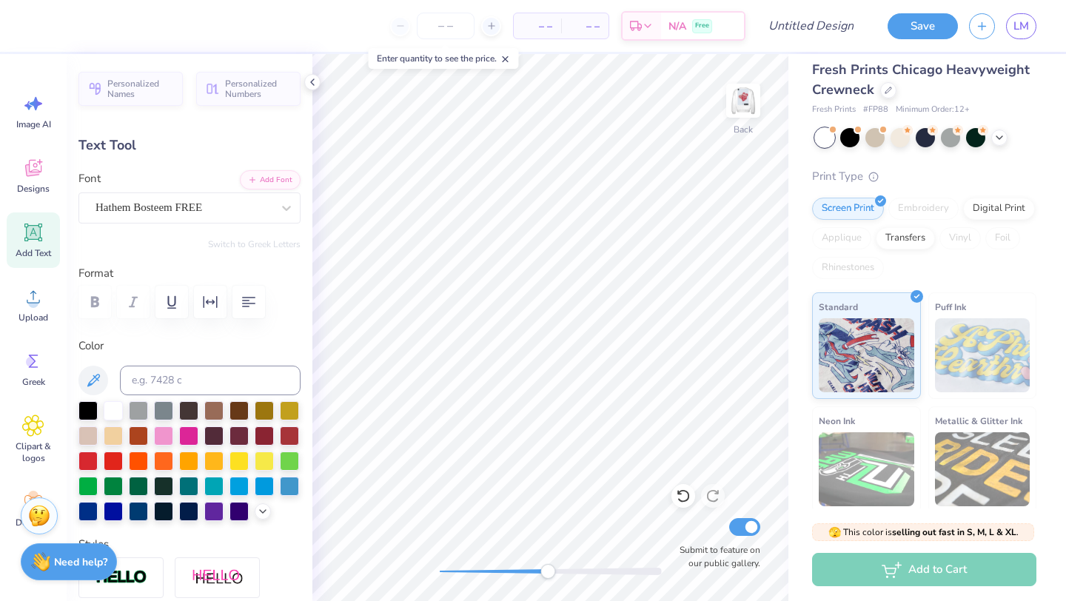
type input "0.25"
type input "2.38"
type input "0.56"
type input "0.44"
type input "2.13"
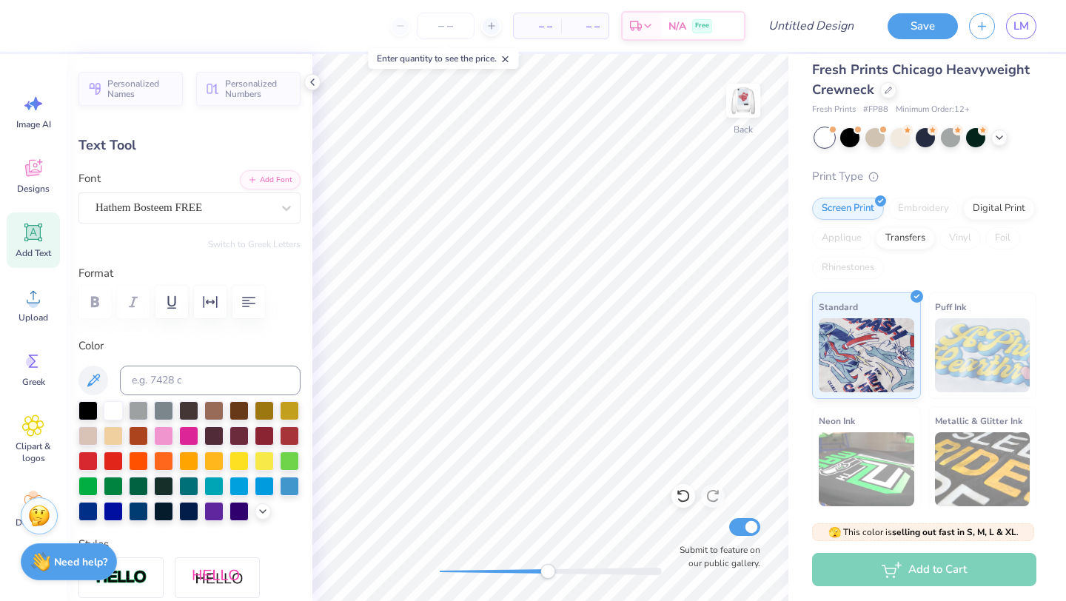
type textarea "2025."
type input "0.52"
type input "0.25"
type input "2.38"
type textarea "2026.."
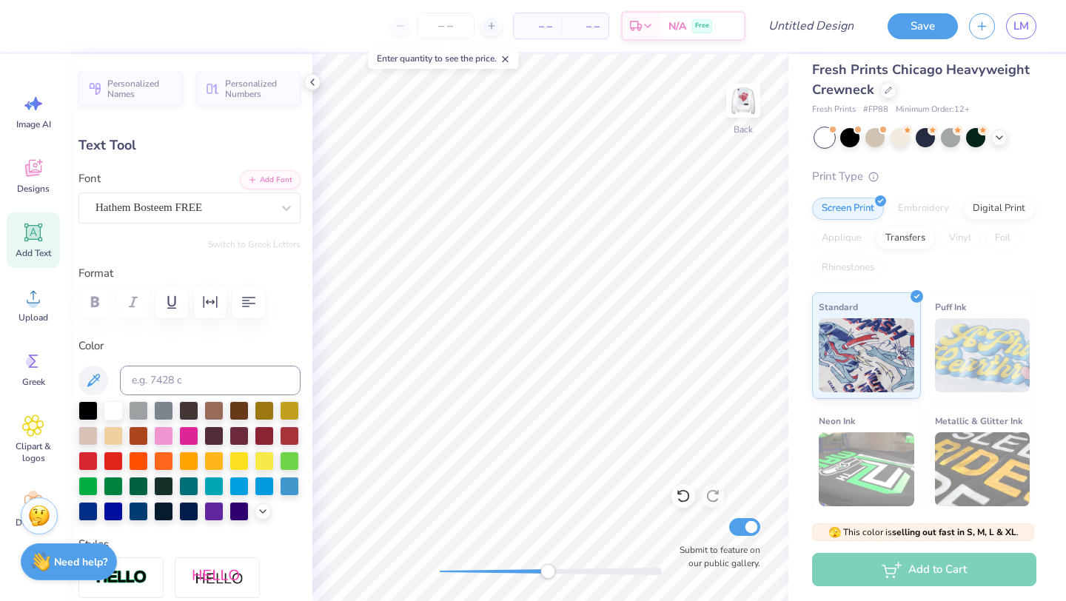
scroll to position [0, 1]
type input "1.26"
type input "0.48"
type input "2.11"
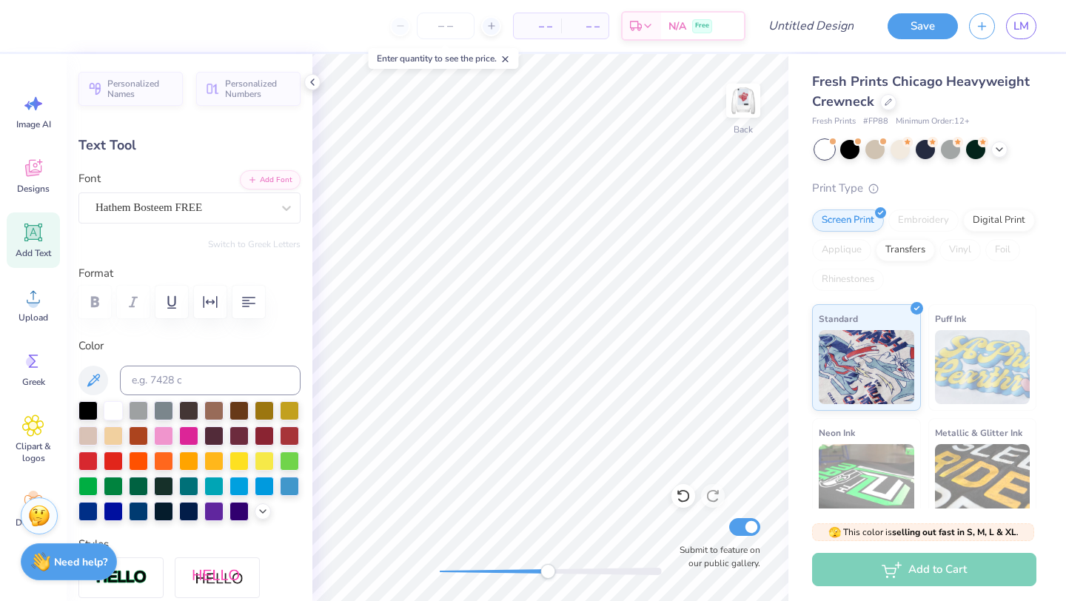
scroll to position [12, 0]
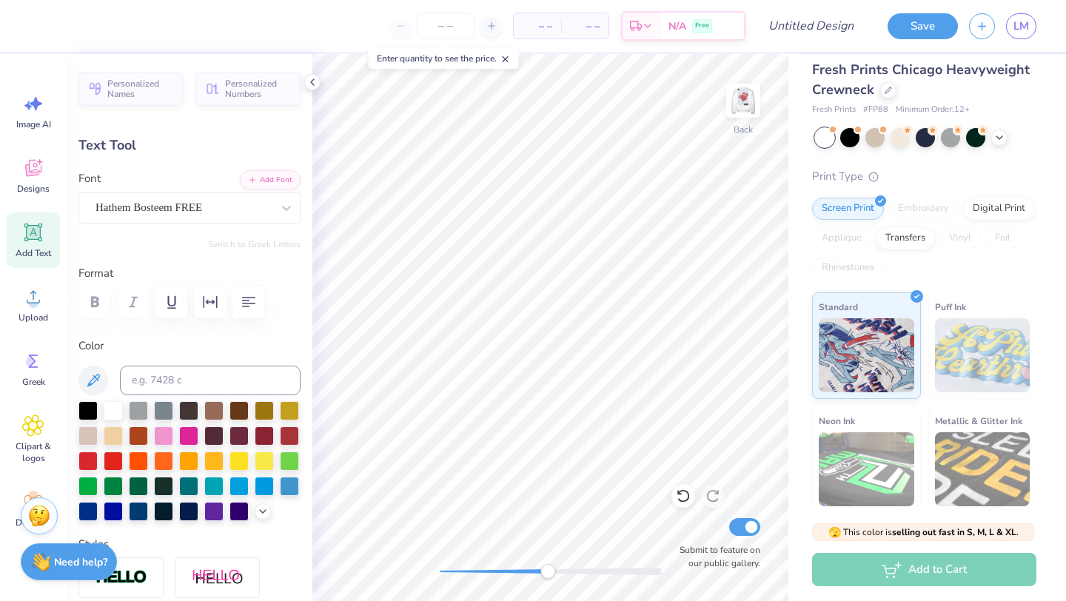
type input "0.74"
type input "0.29"
type input "2.31"
type input "0.68"
type input "0.26"
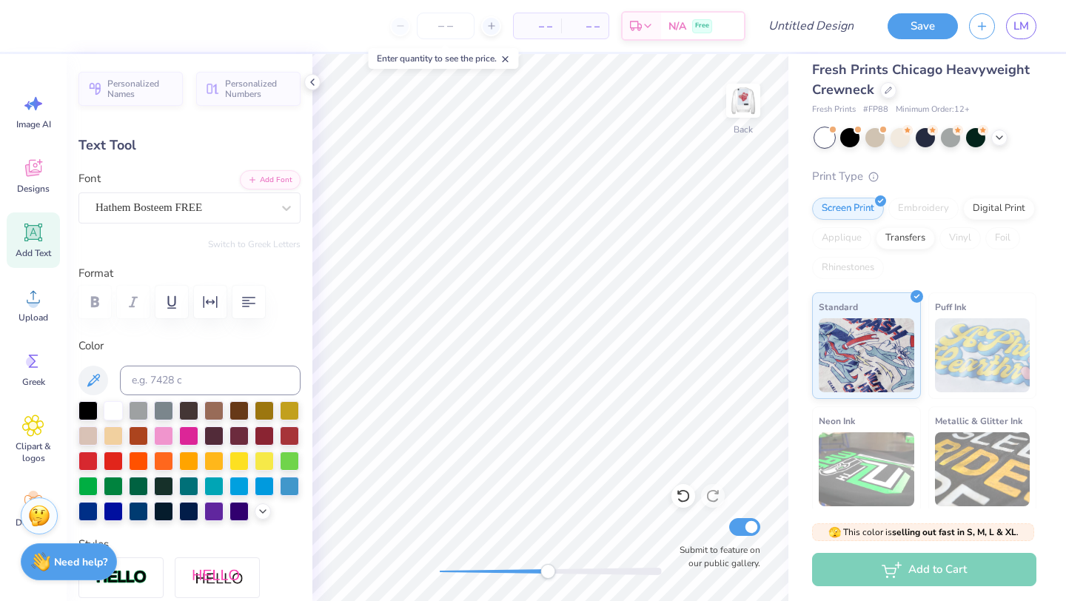
type input "2.16"
type input "-4.9"
type input "0.64"
type input "0.25"
type input "2.38"
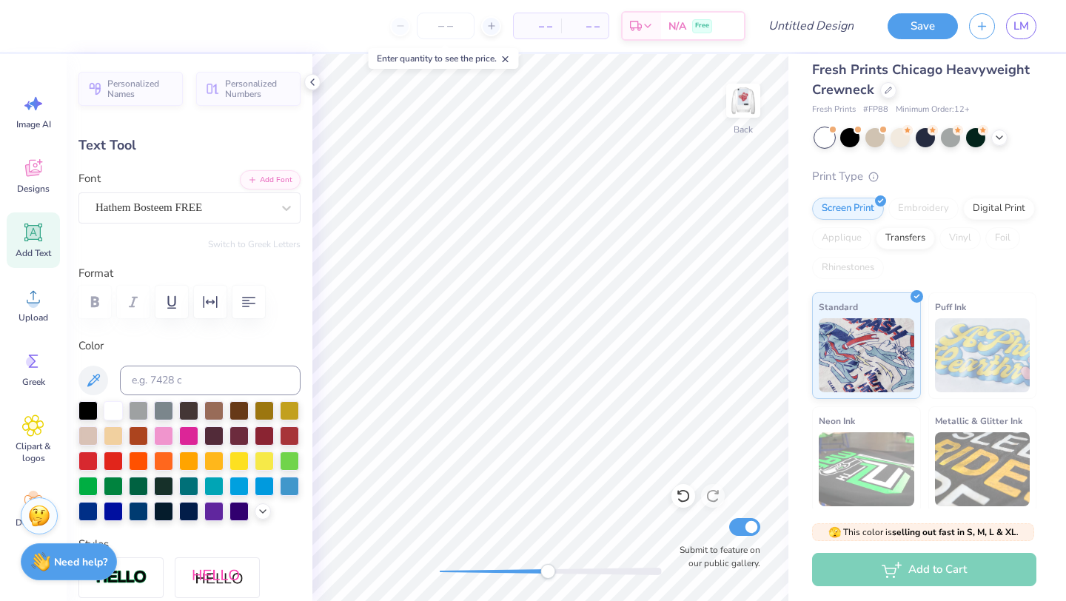
type input "0.0"
type input "4.28"
type input "0.65"
type input "3.28"
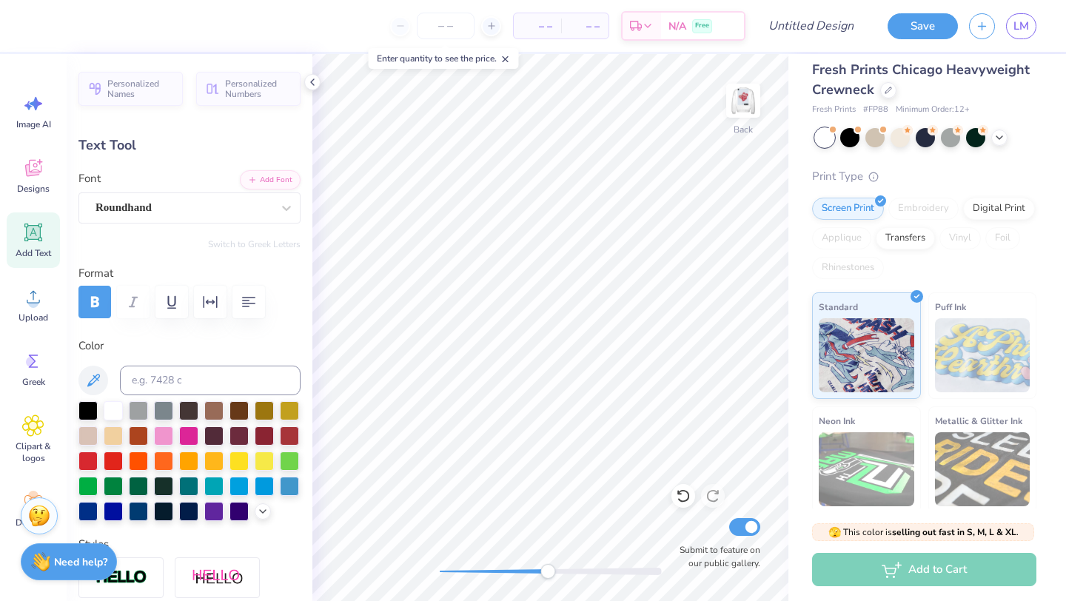
type textarea "Panhellenic Council"
type input "2.68"
type input "0.15"
type input "4.02"
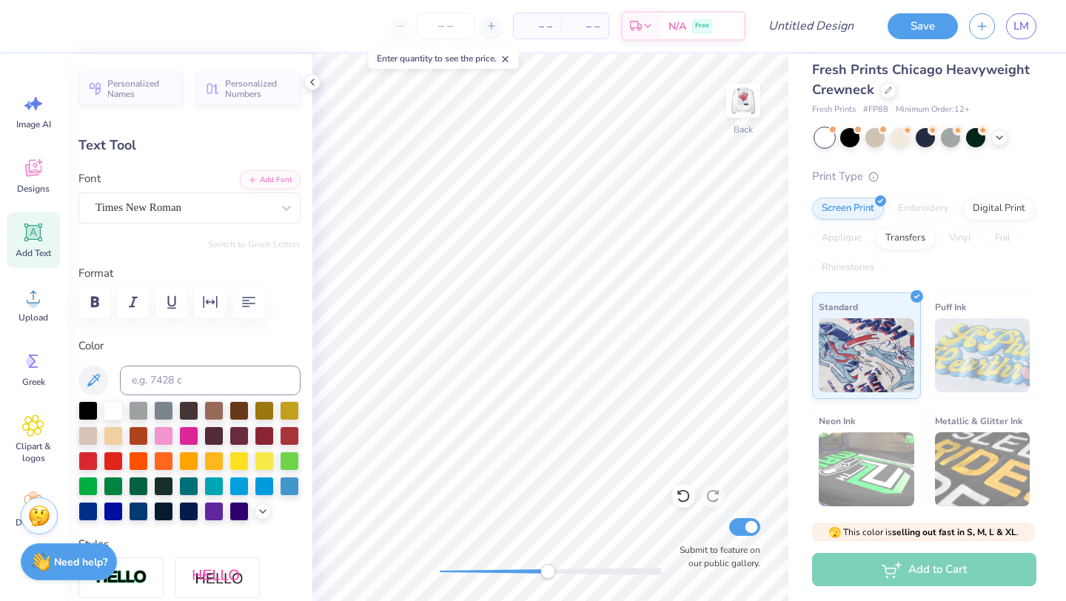
scroll to position [0, 2]
type textarea "York College of Pennsylvania"
click at [463, 546] on div "Back Submit to feature on our public gallery." at bounding box center [550, 327] width 476 height 547
type input "0.66"
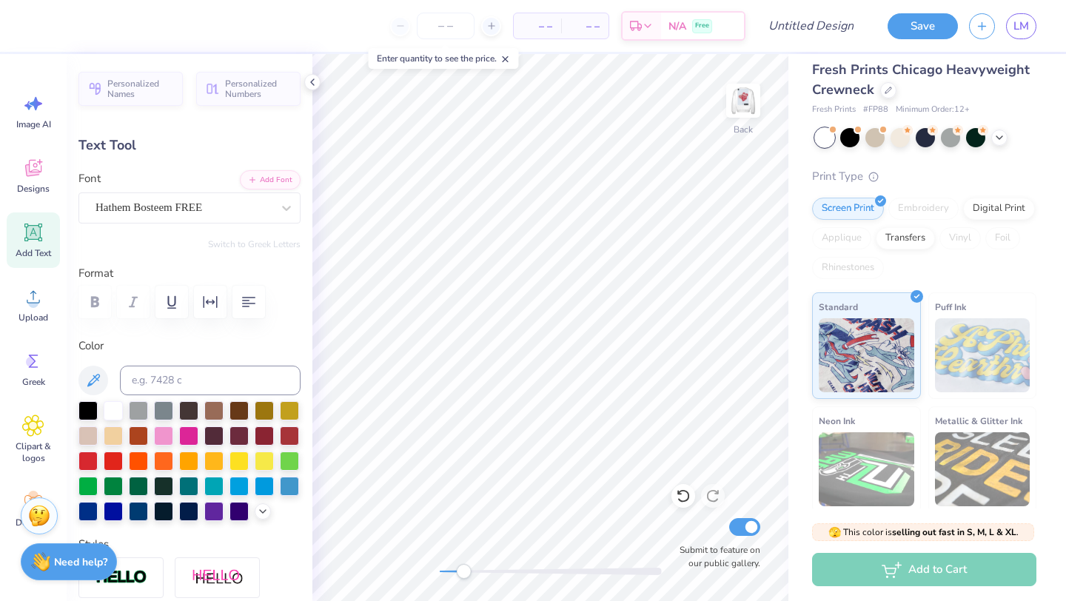
type input "0.38"
type input "2.30"
type input "0.0"
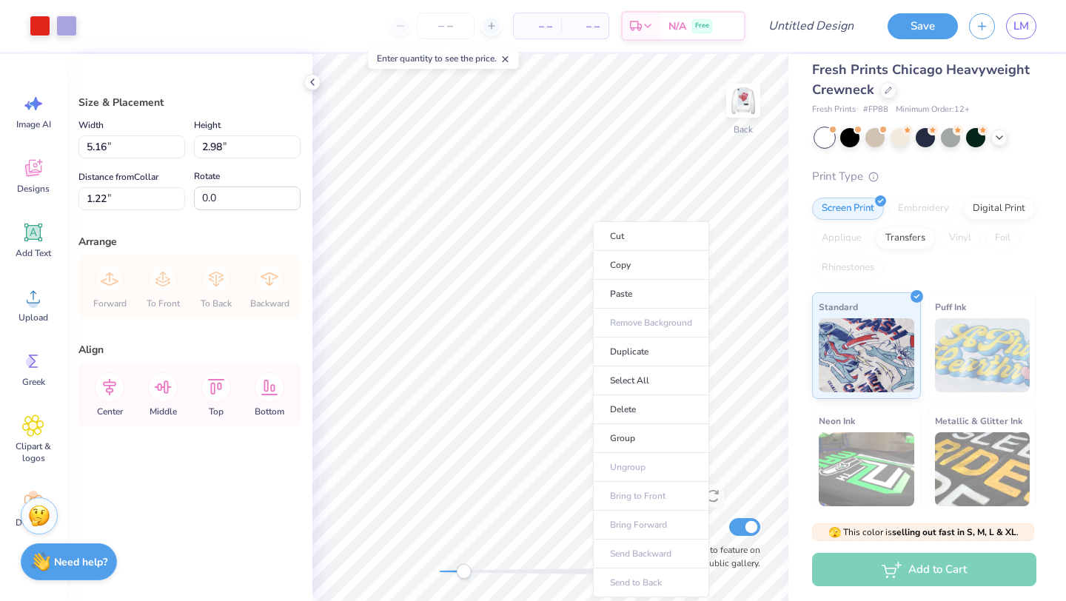
drag, startPoint x: 550, startPoint y: 576, endPoint x: 494, endPoint y: 563, distance: 57.8
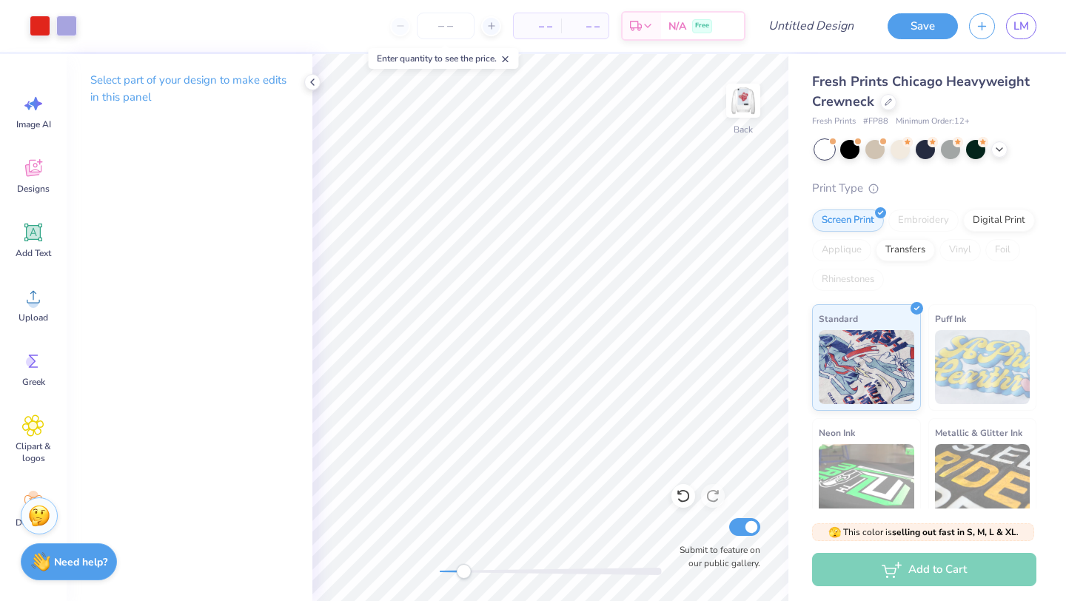
scroll to position [12, 0]
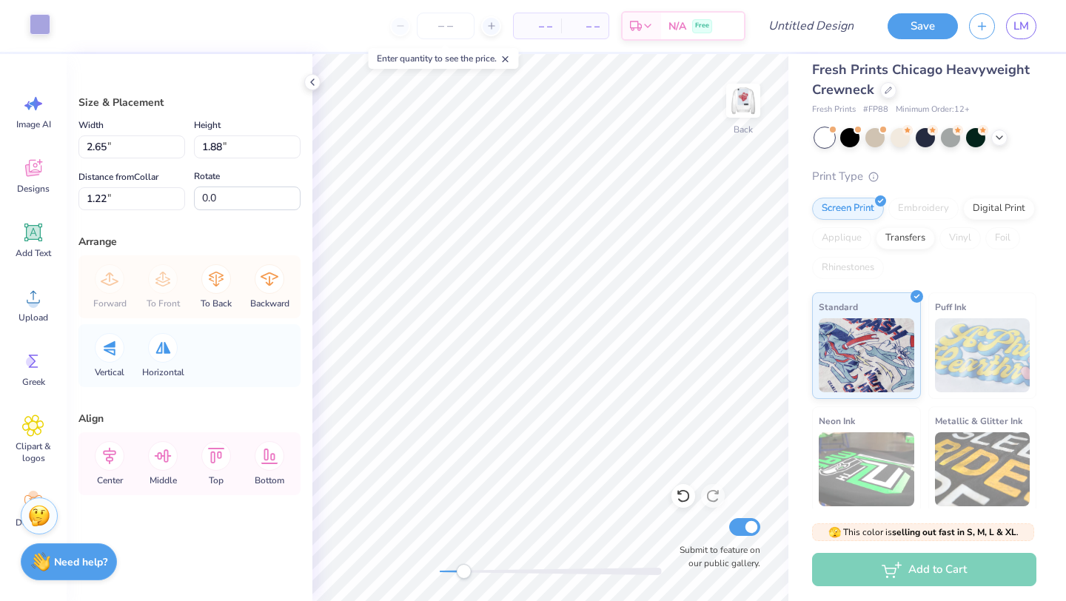
click at [40, 24] on div at bounding box center [40, 24] width 21 height 21
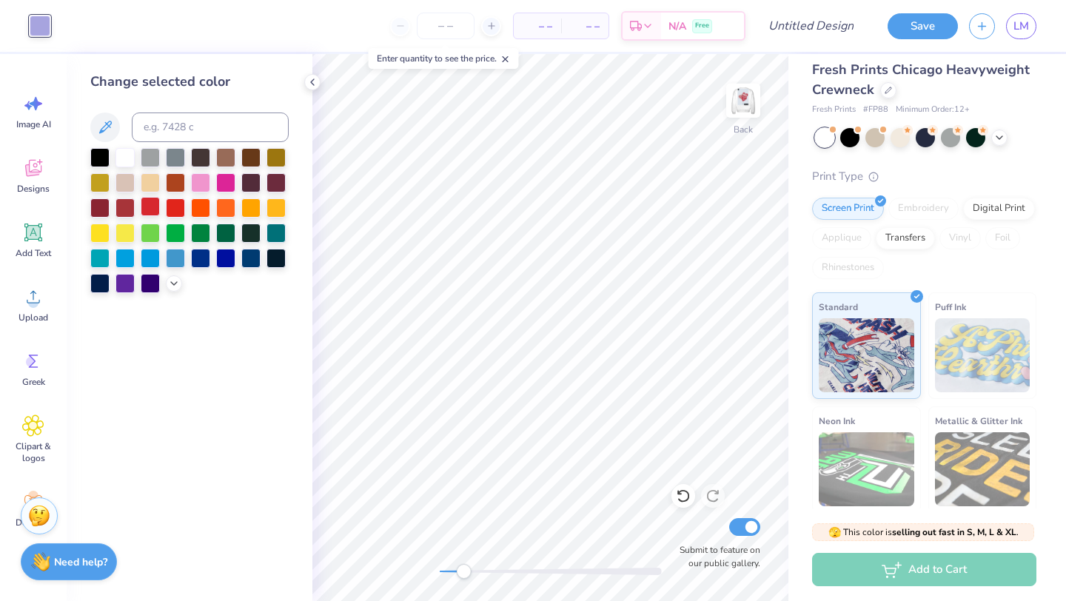
click at [147, 207] on div at bounding box center [150, 206] width 19 height 19
click at [175, 212] on div at bounding box center [175, 206] width 19 height 19
click at [150, 211] on div at bounding box center [150, 206] width 19 height 19
click at [175, 209] on div at bounding box center [175, 206] width 19 height 19
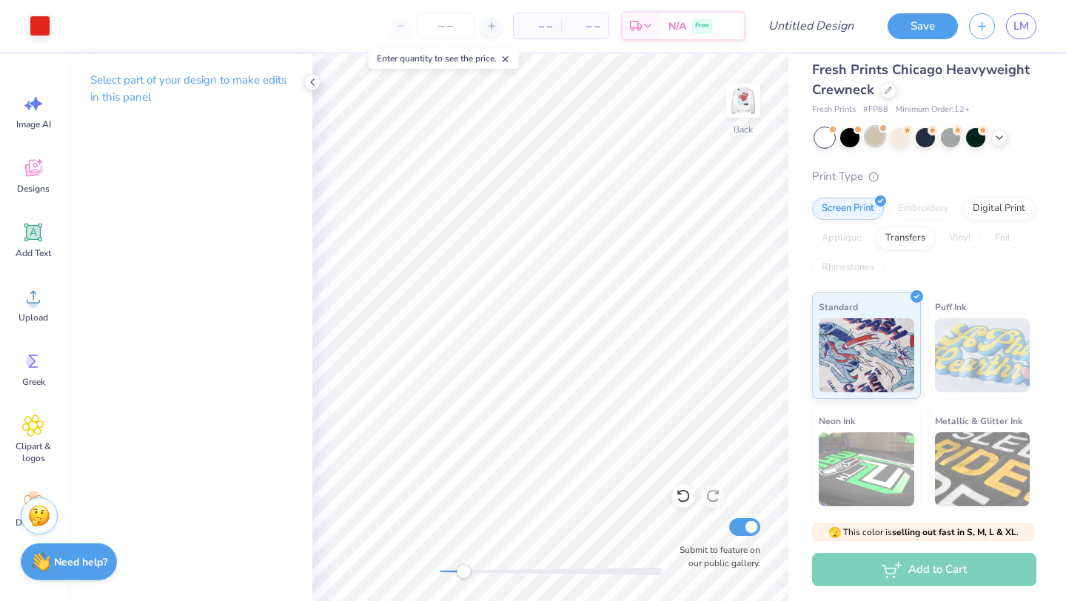
click at [875, 141] on div at bounding box center [874, 136] width 19 height 19
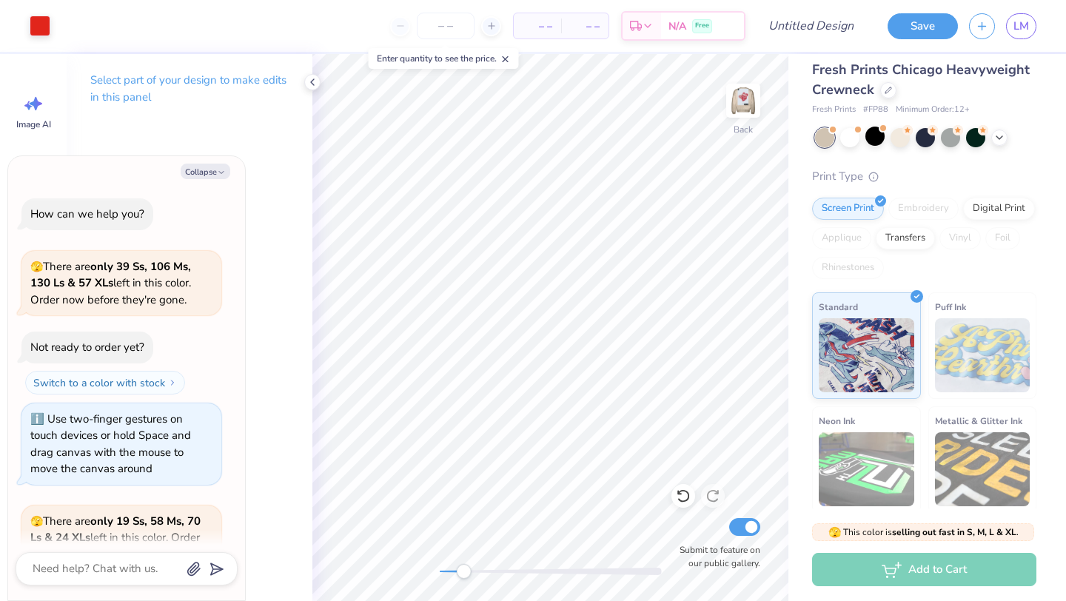
scroll to position [115, 0]
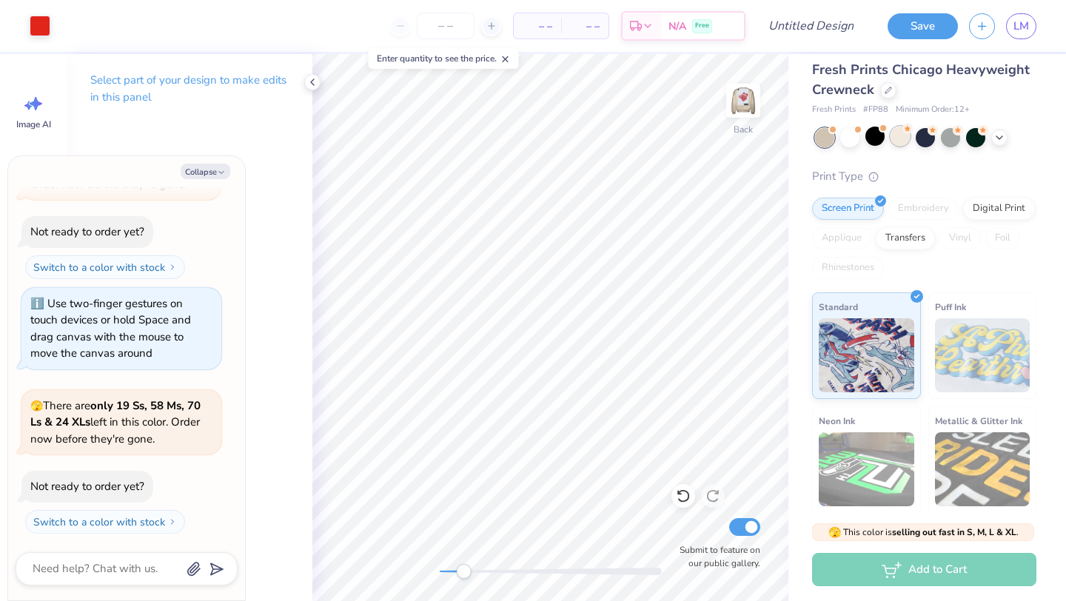
click at [901, 146] on div at bounding box center [899, 136] width 19 height 19
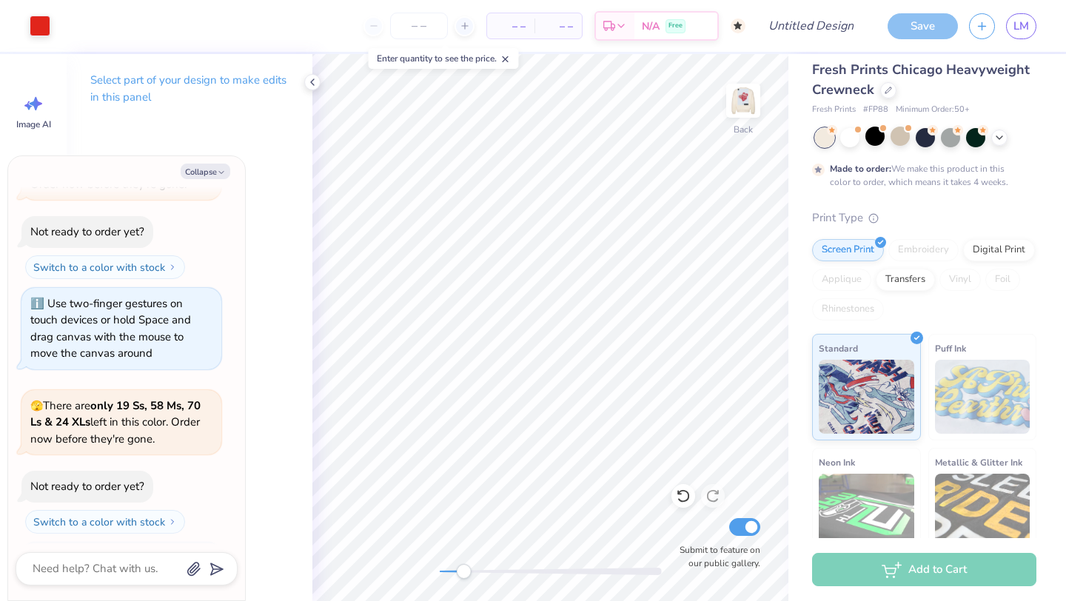
scroll to position [329, 0]
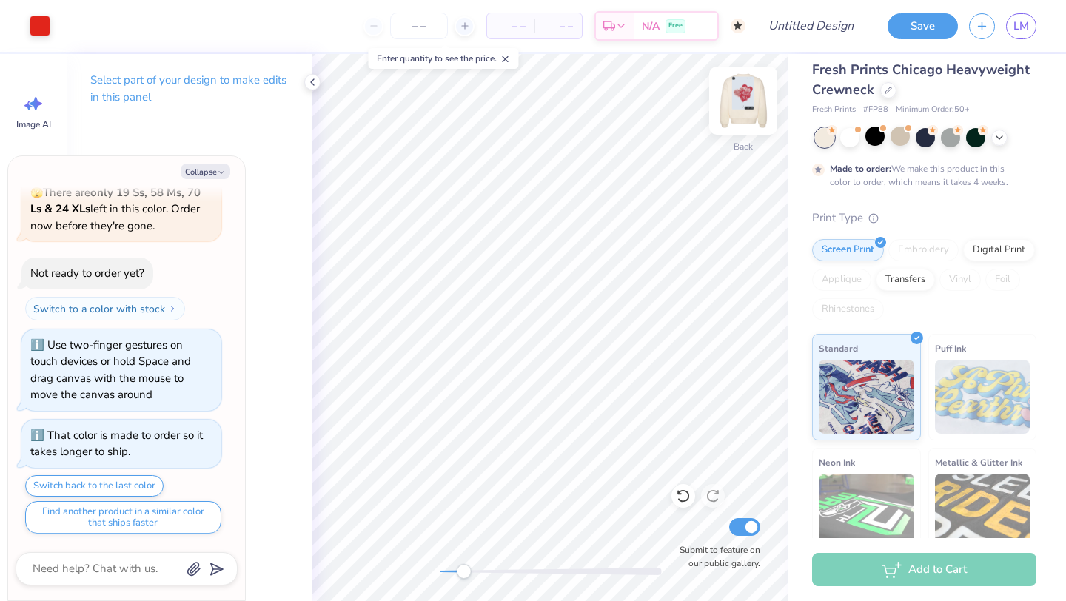
click at [752, 114] on img at bounding box center [742, 100] width 59 height 59
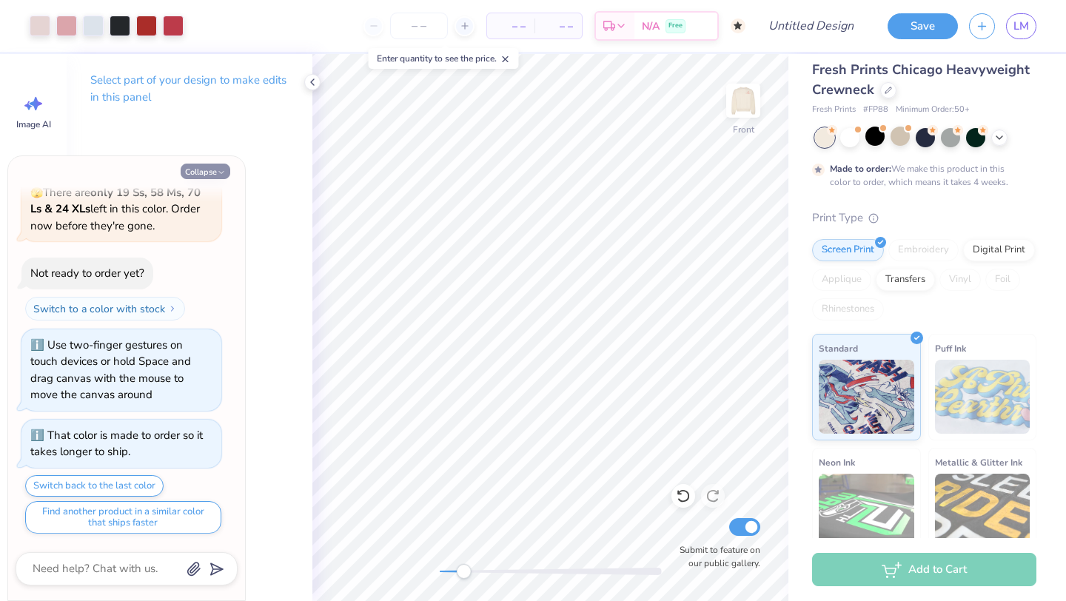
click at [206, 165] on button "Collapse" at bounding box center [206, 172] width 50 height 16
type textarea "x"
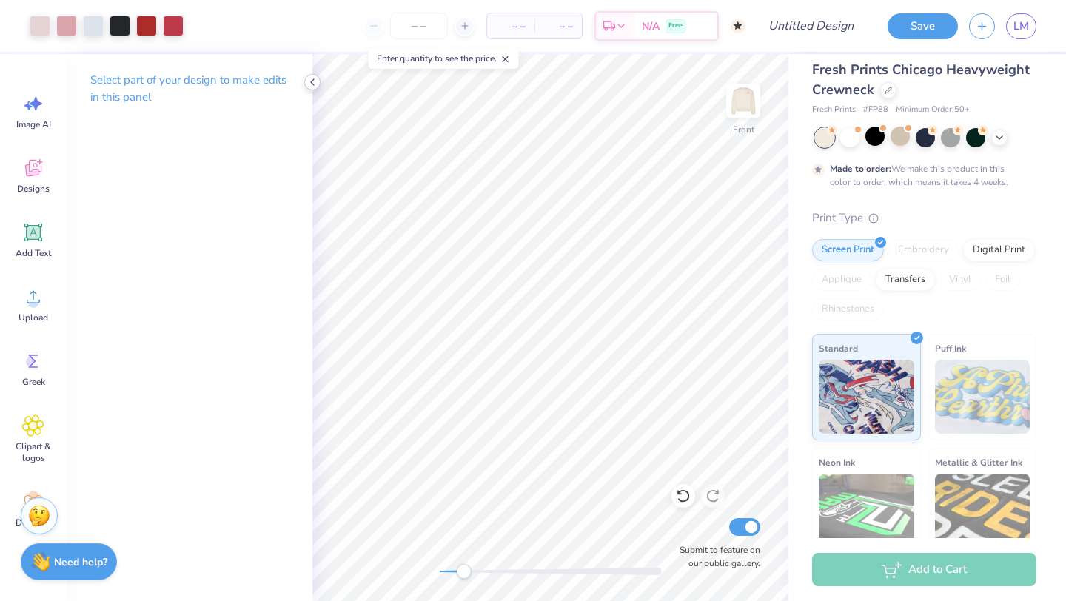
click at [310, 85] on icon at bounding box center [312, 82] width 12 height 12
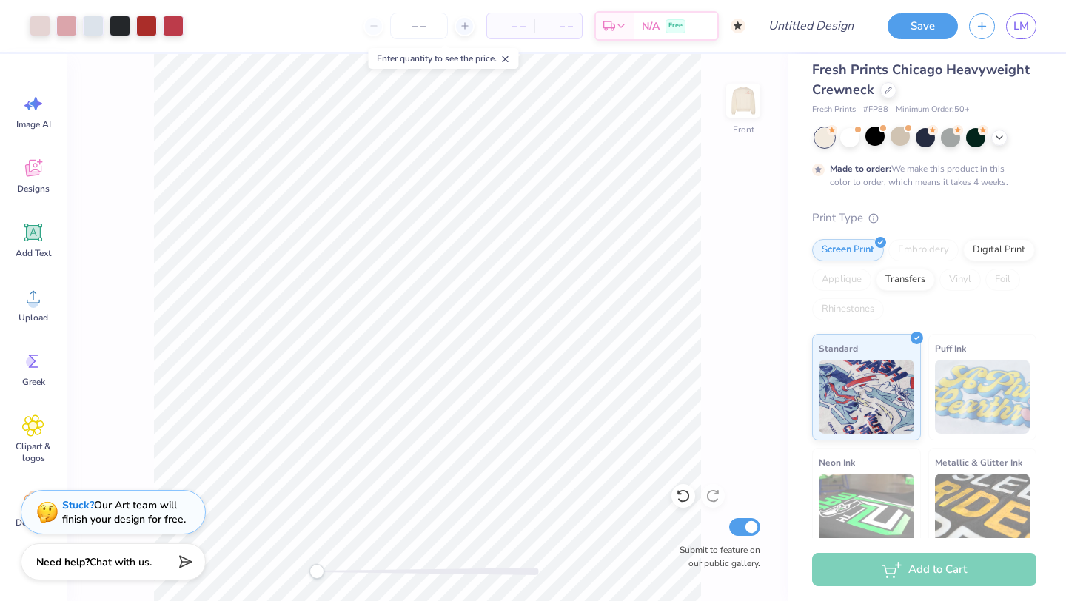
drag, startPoint x: 342, startPoint y: 571, endPoint x: 314, endPoint y: 570, distance: 28.2
click at [314, 570] on div "Accessibility label" at bounding box center [316, 571] width 15 height 15
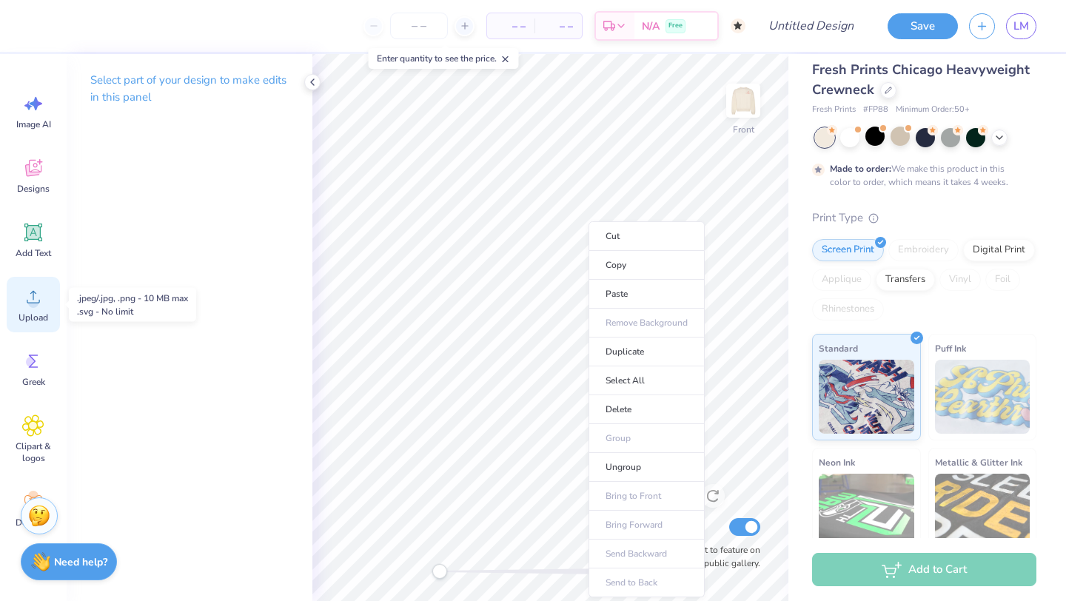
click at [38, 293] on icon at bounding box center [33, 297] width 22 height 22
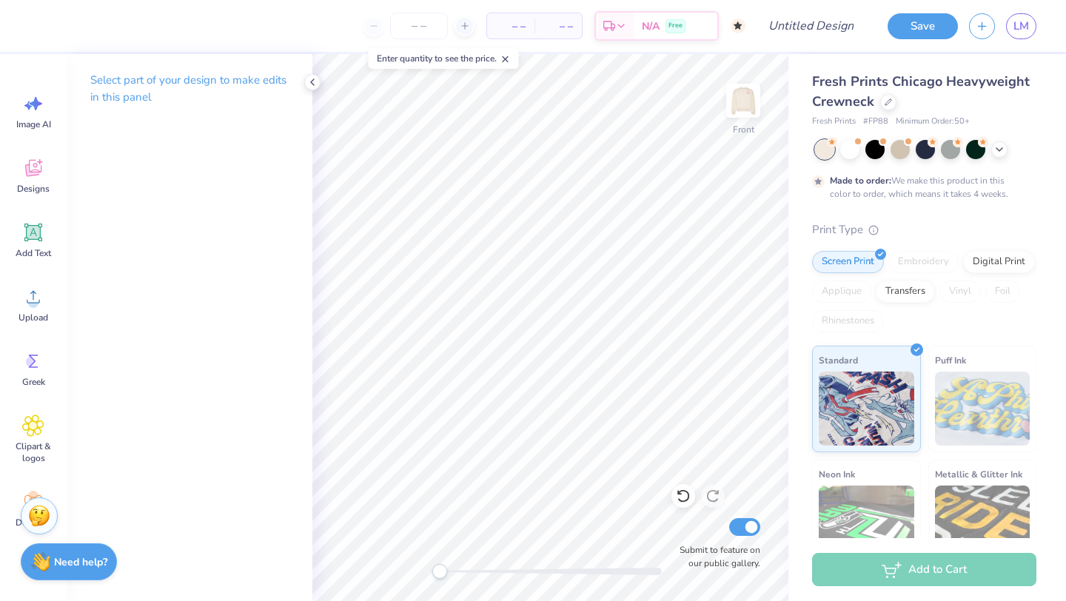
scroll to position [12, 0]
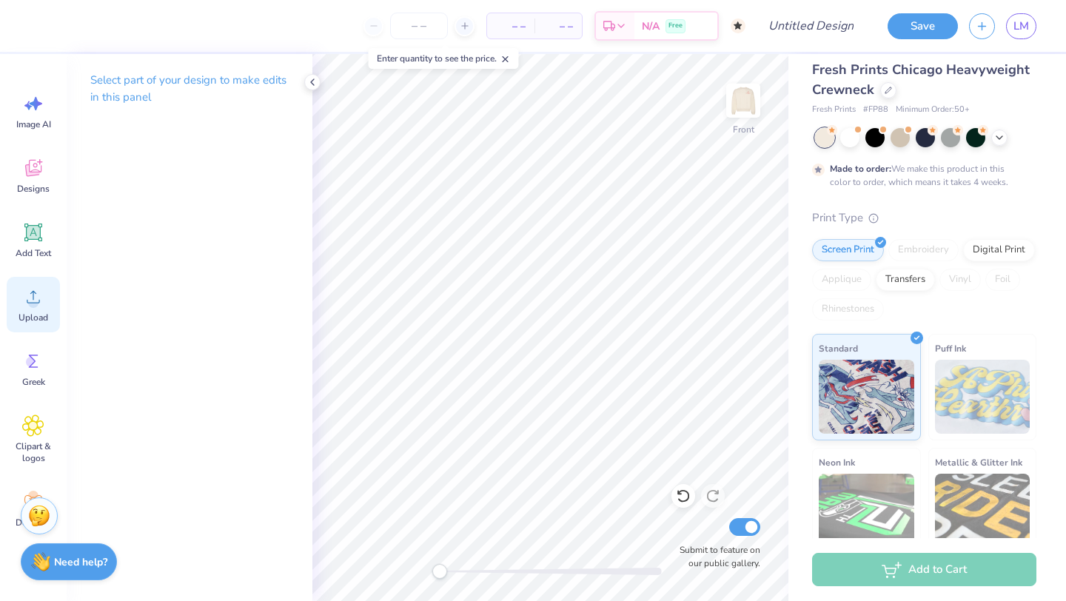
click at [29, 298] on icon at bounding box center [33, 297] width 22 height 22
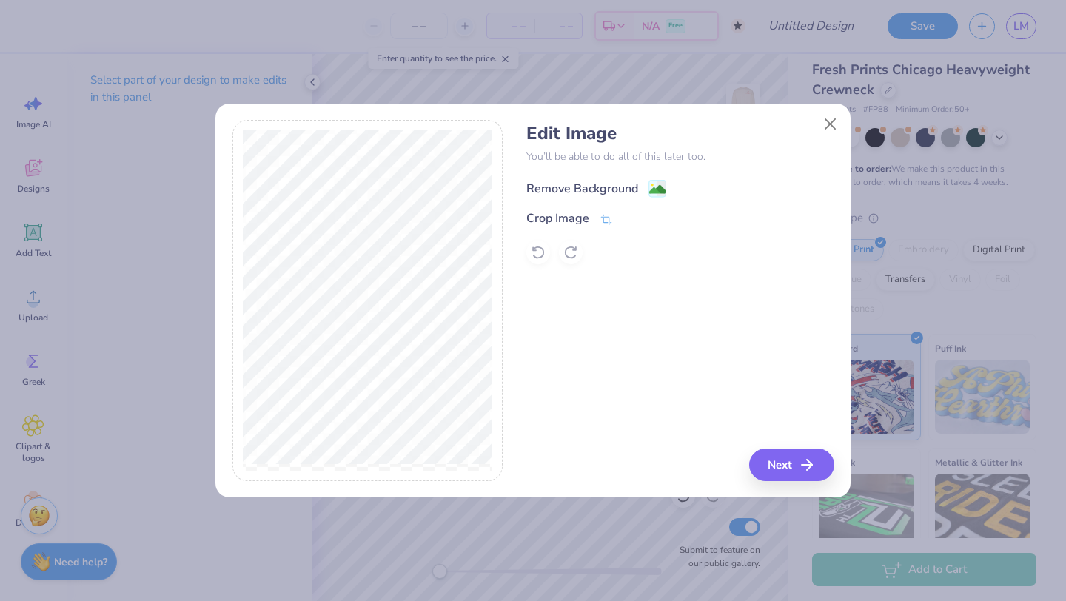
click at [612, 186] on div "Remove Background" at bounding box center [582, 189] width 112 height 18
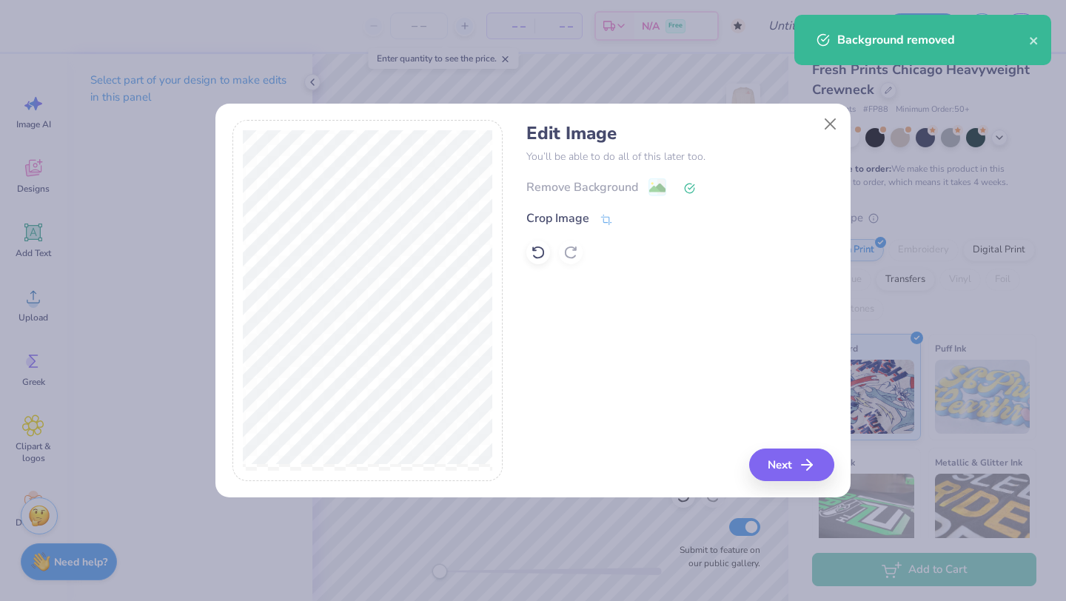
click at [571, 221] on div "Crop Image" at bounding box center [557, 218] width 63 height 18
click at [630, 220] on icon at bounding box center [631, 218] width 9 height 9
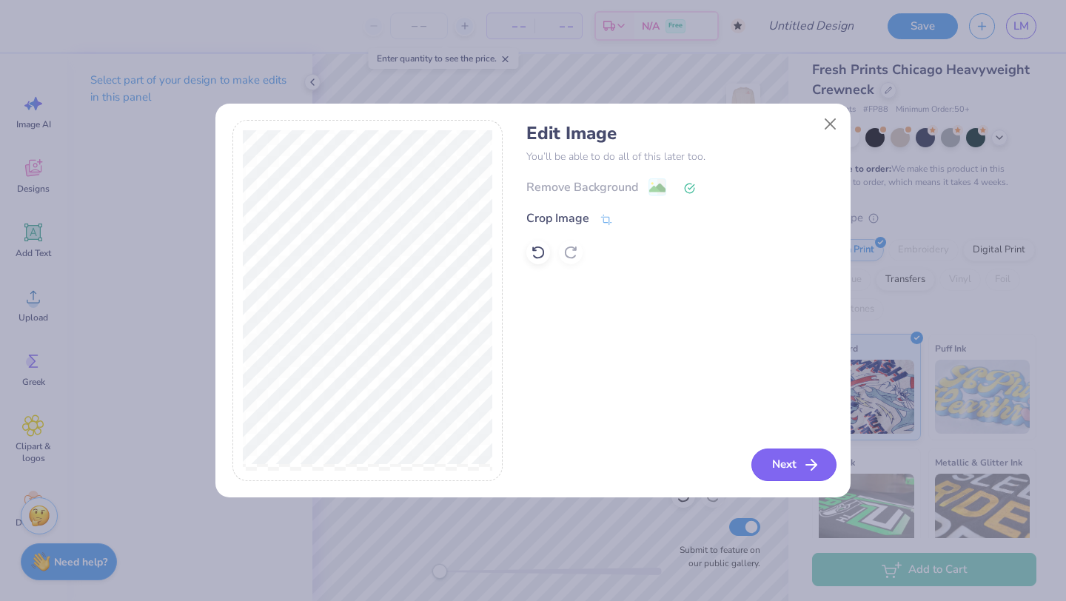
click at [796, 462] on button "Next" at bounding box center [793, 464] width 85 height 33
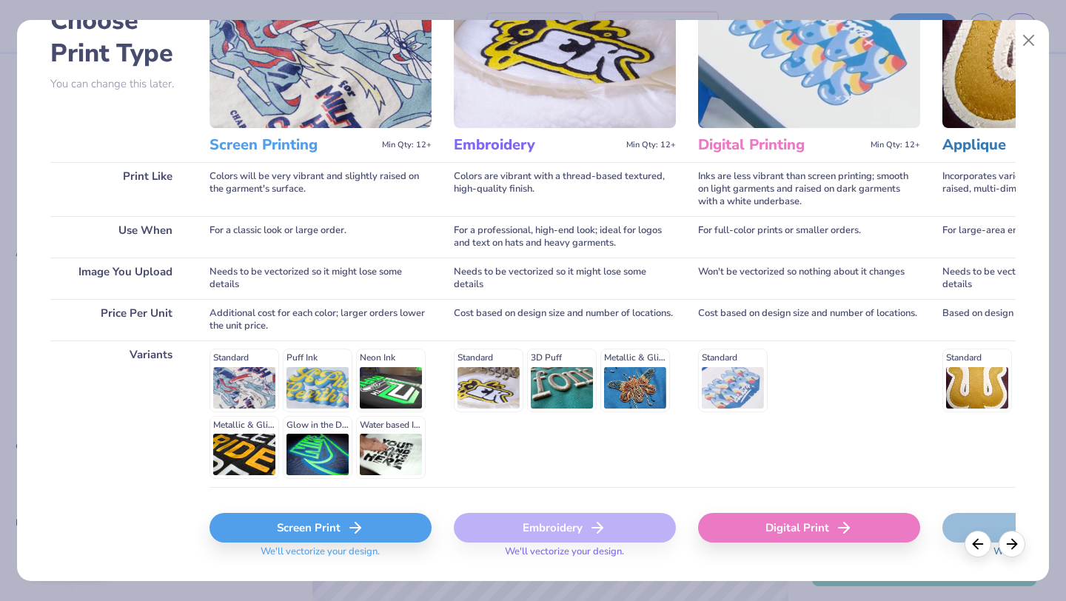
scroll to position [137, 0]
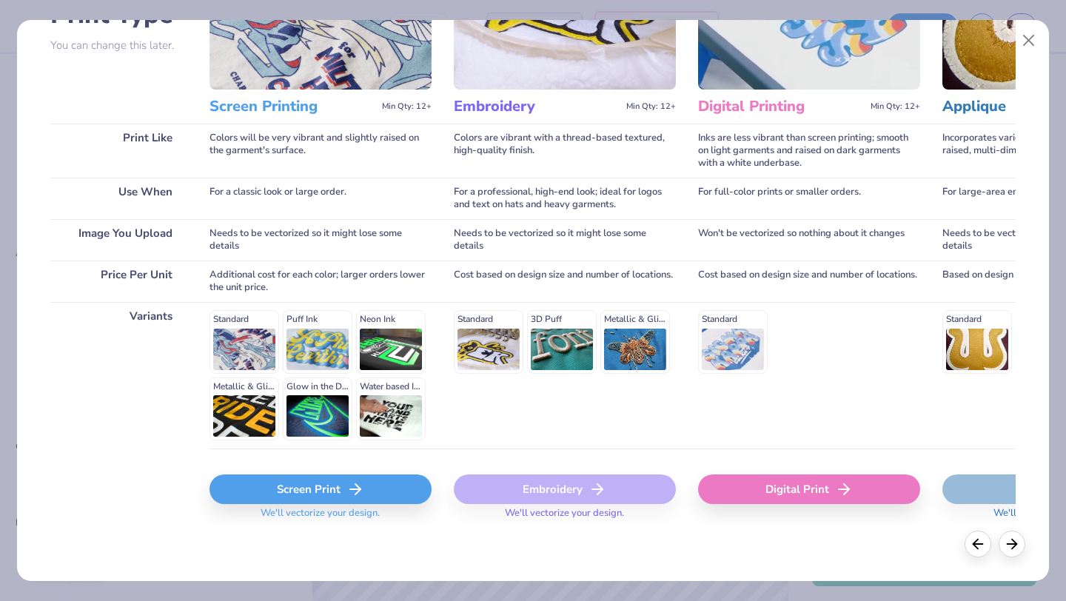
click at [347, 493] on icon at bounding box center [355, 489] width 18 height 18
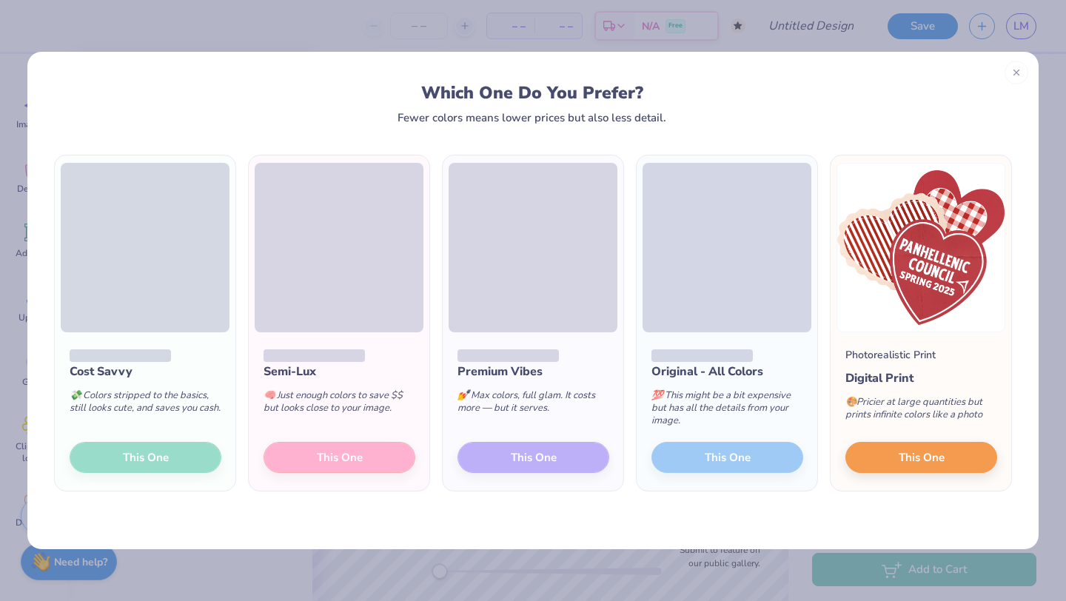
click at [559, 454] on div "Premium Vibes 💅 Max colors, full glam. It costs more — but it serves. This One" at bounding box center [533, 411] width 181 height 158
click at [543, 457] on div "Premium Vibes 💅 Max colors, full glam. It costs more — but it serves. This One" at bounding box center [533, 411] width 181 height 158
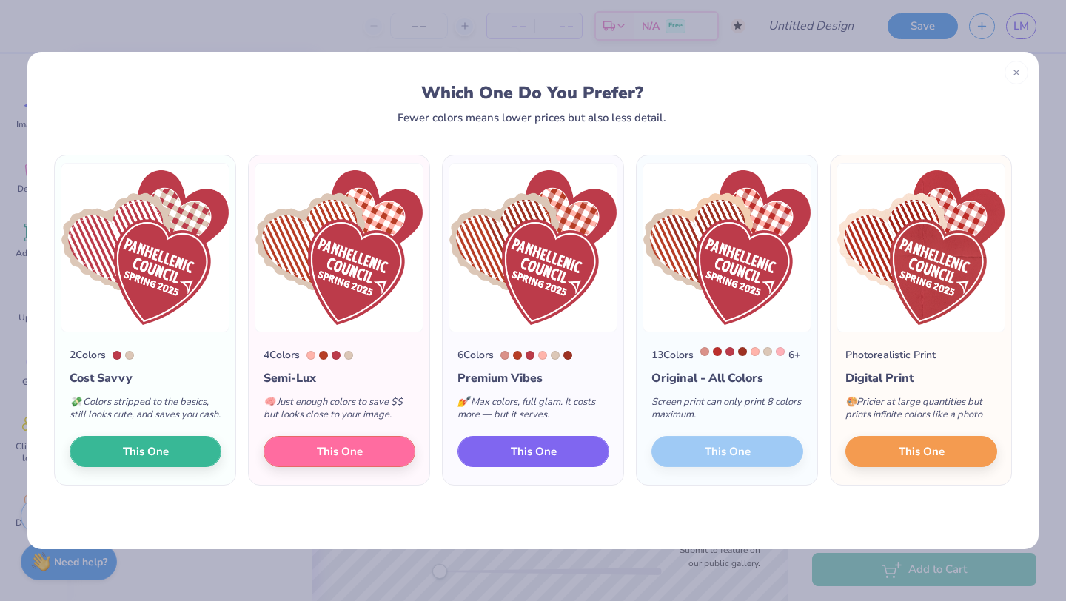
click at [543, 457] on span "This One" at bounding box center [534, 451] width 46 height 17
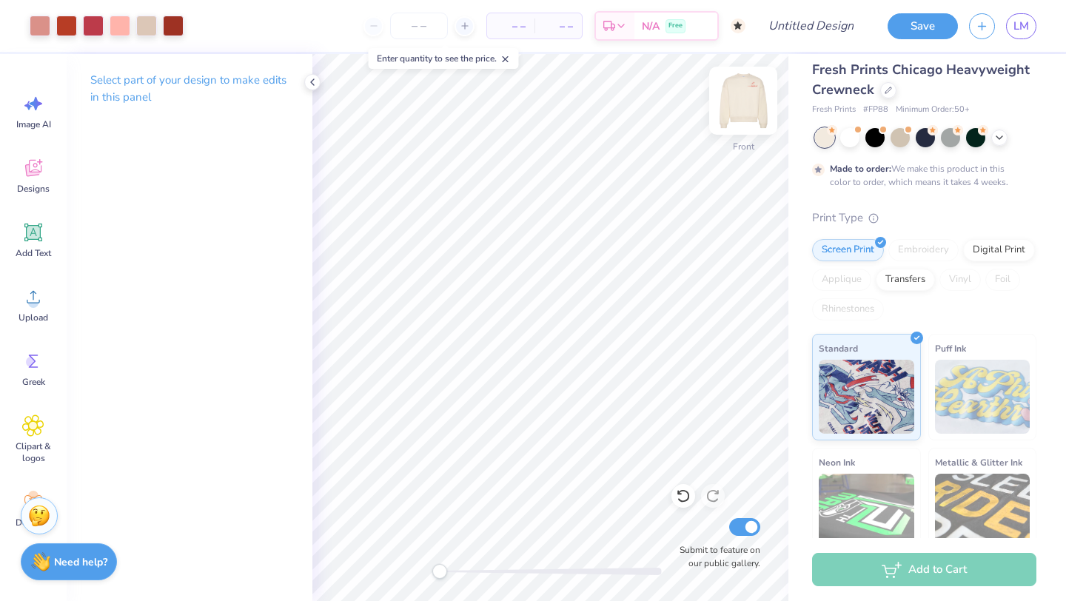
click at [750, 100] on img at bounding box center [742, 100] width 59 height 59
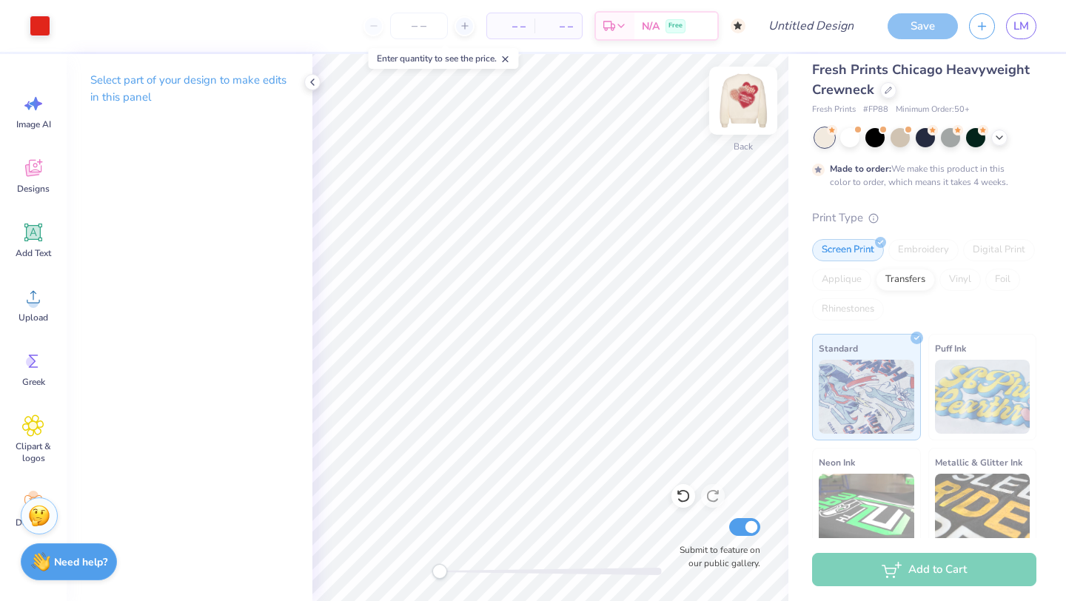
click at [739, 107] on img at bounding box center [742, 100] width 59 height 59
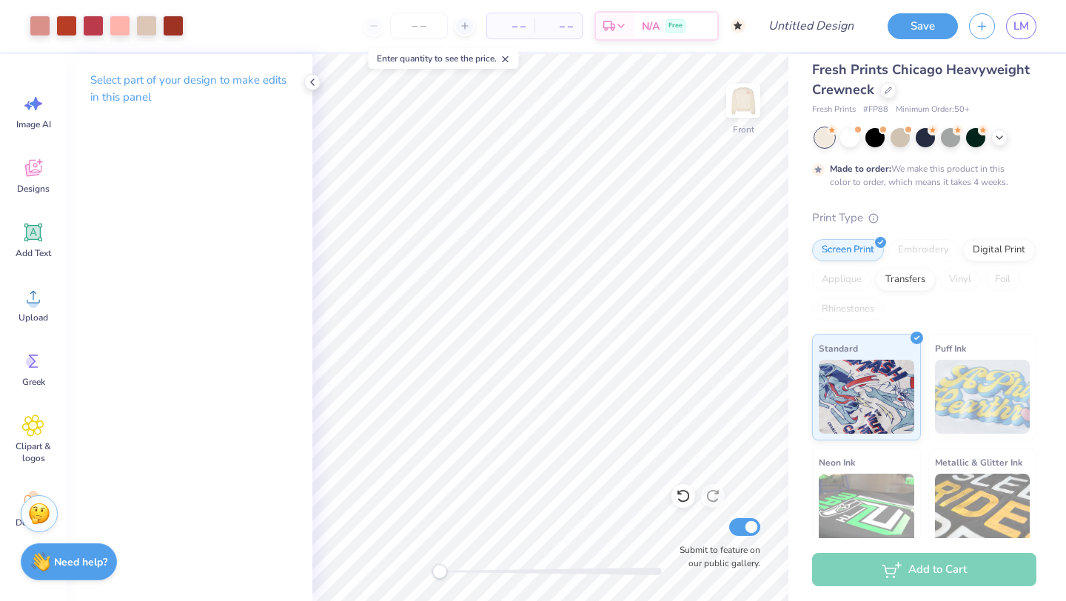
click at [42, 514] on img at bounding box center [39, 513] width 22 height 22
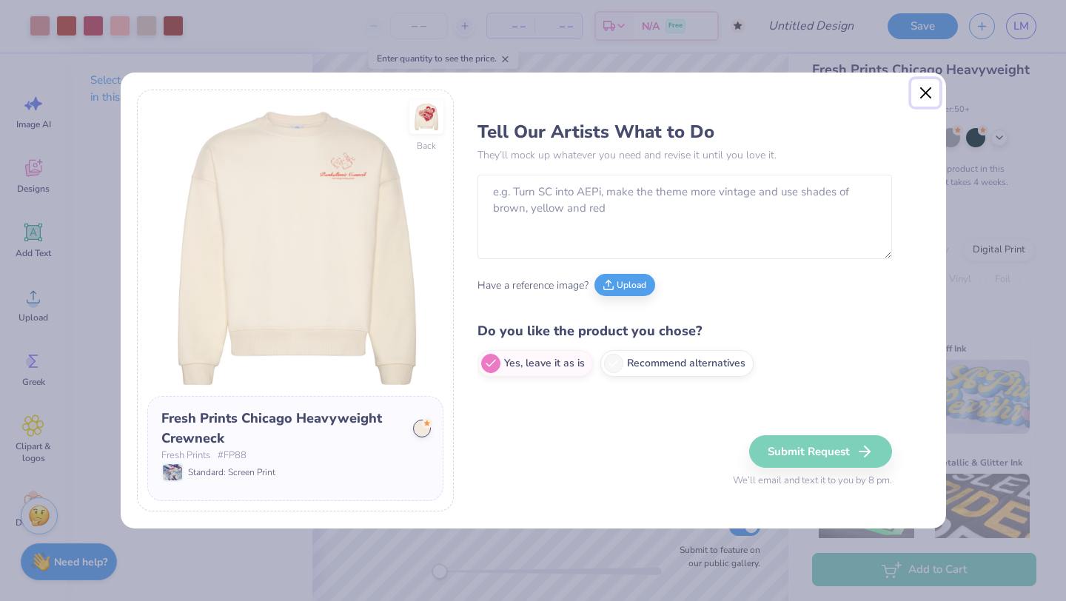
click at [924, 90] on button "Close" at bounding box center [925, 93] width 28 height 28
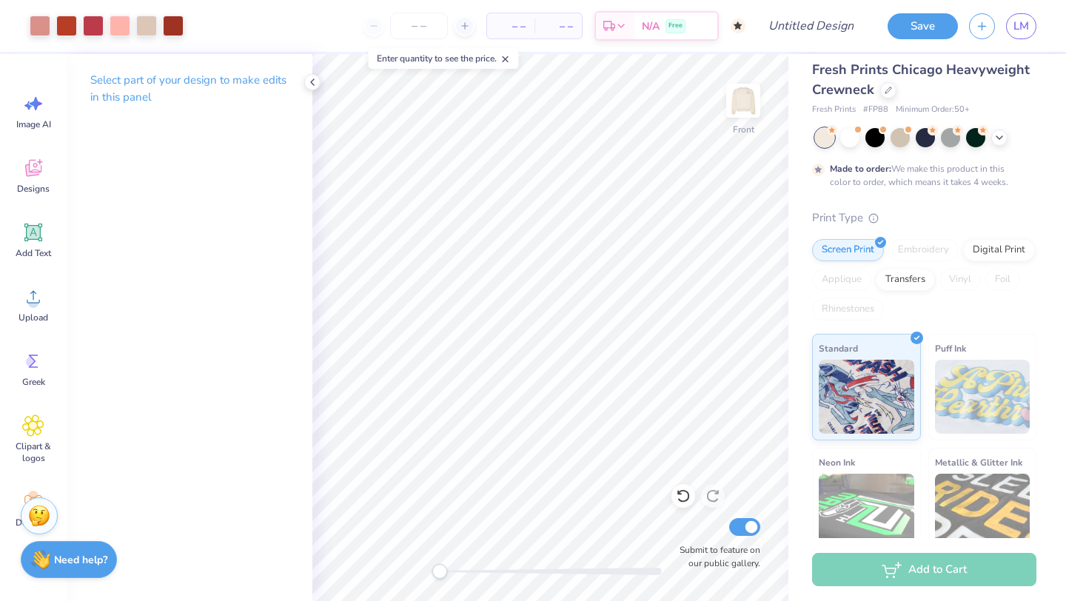
click at [66, 558] on strong "Need help?" at bounding box center [80, 560] width 53 height 14
type textarea "x"
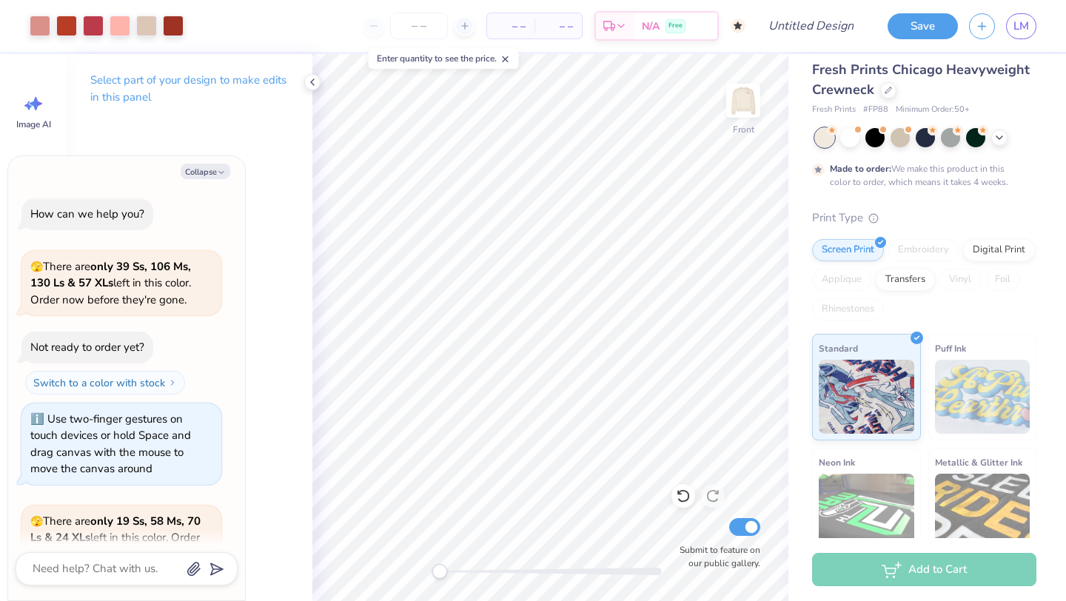
scroll to position [329, 0]
